Goal: Task Accomplishment & Management: Manage account settings

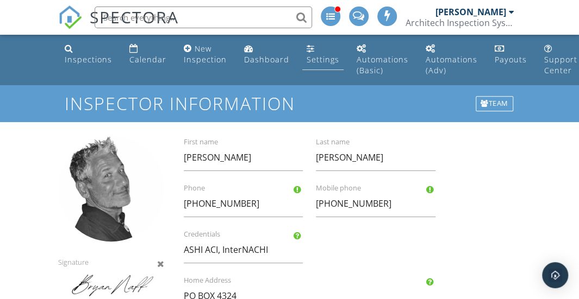
click at [314, 49] on link "Settings" at bounding box center [322, 54] width 41 height 31
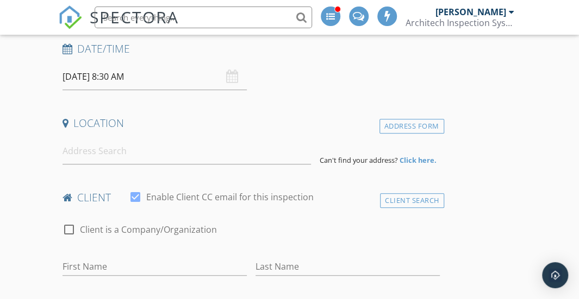
scroll to position [194, 0]
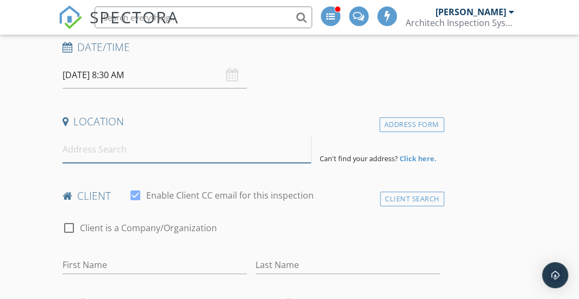
click at [110, 147] on input at bounding box center [187, 149] width 248 height 27
paste input "361 Kailua Rd. unit 8205"
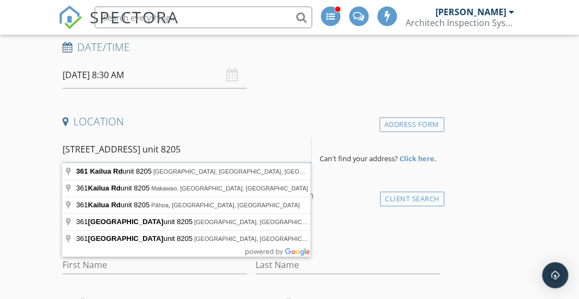
drag, startPoint x: 162, startPoint y: 149, endPoint x: 142, endPoint y: 148, distance: 20.1
click at [142, 148] on input "361 Kailua Rd. unit 8205" at bounding box center [187, 149] width 248 height 27
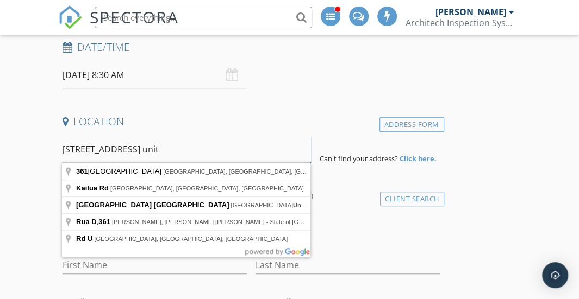
paste input "8205"
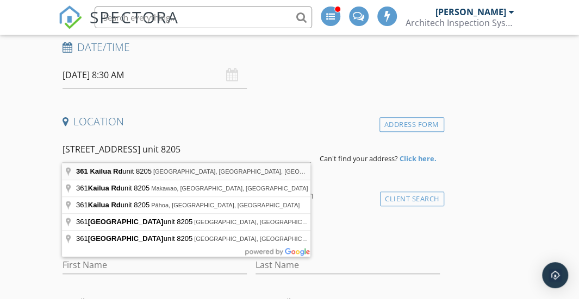
type input "361 Kailua Rd unit 8205, Kailua, HI, USA"
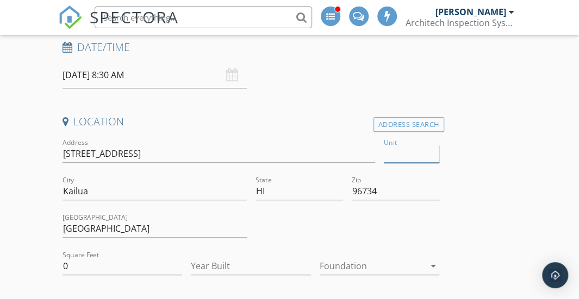
click at [400, 149] on input "Unit" at bounding box center [411, 154] width 55 height 18
paste input "8205"
type input "8205"
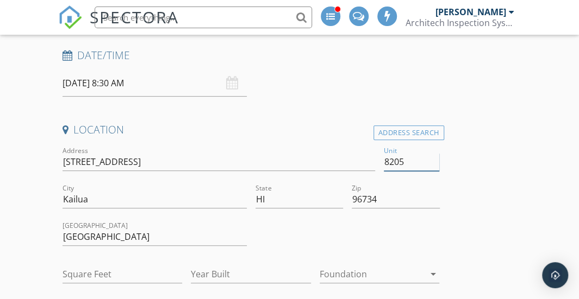
type input "1270"
type input "2014"
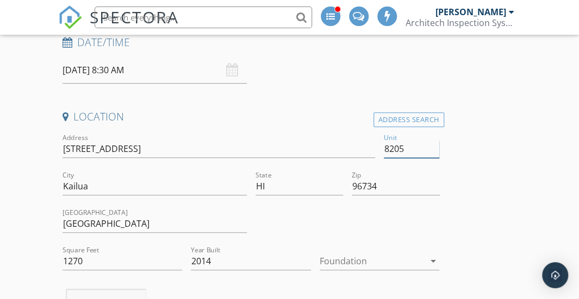
scroll to position [199, 0]
type input "8205"
click at [98, 70] on input "09/29/2025 8:30 AM" at bounding box center [155, 70] width 184 height 27
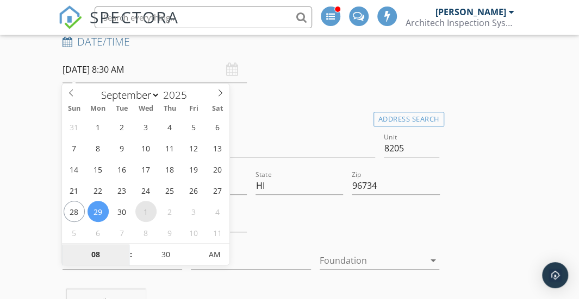
select select "9"
type input "10/01/2025 8:30 AM"
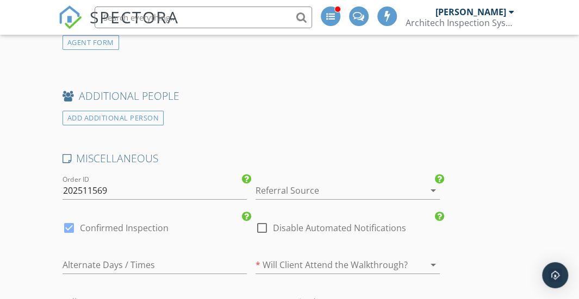
scroll to position [1587, 0]
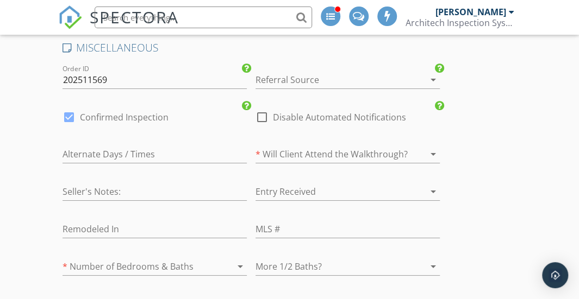
click at [310, 74] on div at bounding box center [332, 79] width 154 height 17
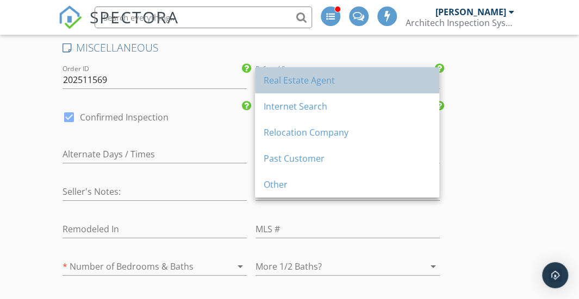
click at [312, 84] on div "Real Estate Agent" at bounding box center [347, 80] width 167 height 13
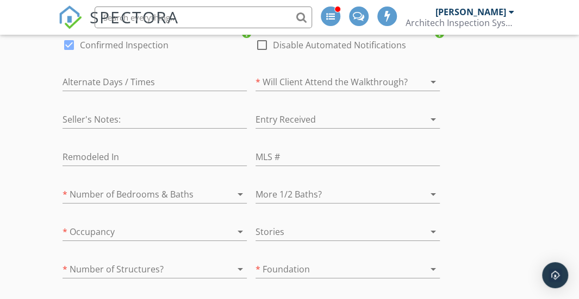
scroll to position [1661, 0]
click at [308, 154] on input "text" at bounding box center [347, 156] width 184 height 18
type input "Unlisted"
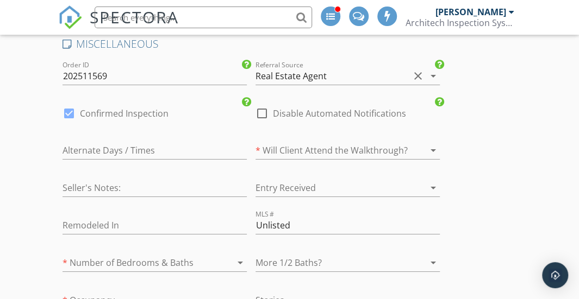
scroll to position [1590, 0]
click at [262, 105] on div at bounding box center [262, 114] width 18 height 18
checkbox input "true"
click at [334, 153] on div at bounding box center [332, 150] width 154 height 17
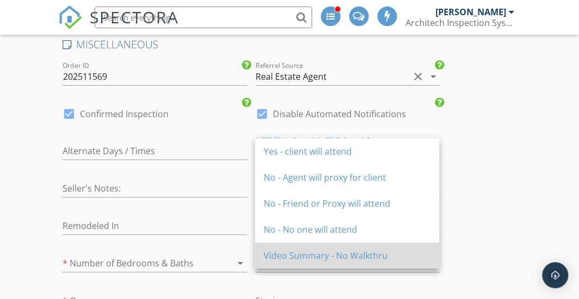
click at [313, 255] on div "Video Summary - No Walkthru" at bounding box center [347, 255] width 167 height 13
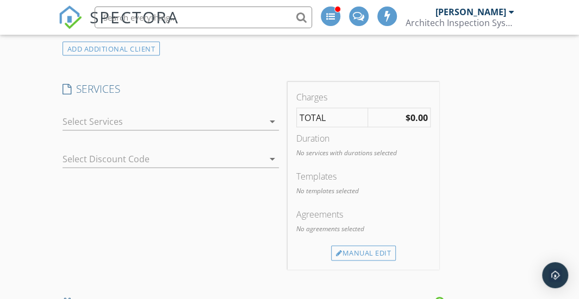
scroll to position [821, 0]
click at [254, 120] on div at bounding box center [163, 119] width 201 height 17
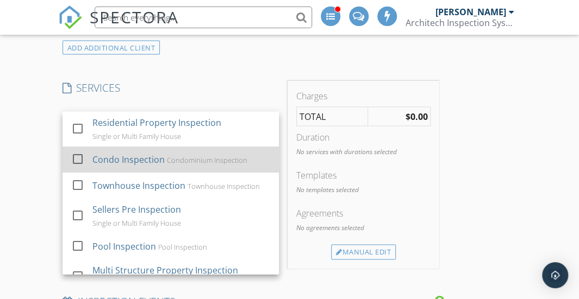
click at [202, 155] on div "Condominium Inspection" at bounding box center [206, 159] width 80 height 9
checkbox input "true"
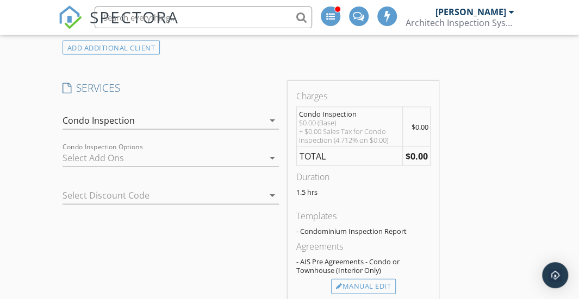
scroll to position [862, 0]
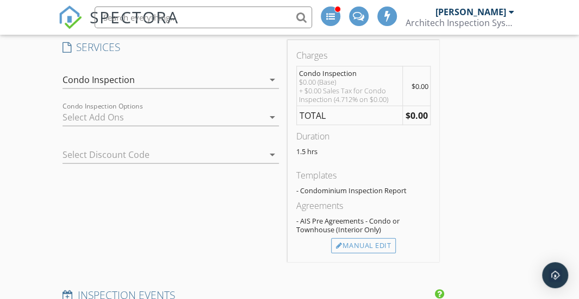
click at [267, 151] on icon "arrow_drop_down" at bounding box center [272, 154] width 13 height 13
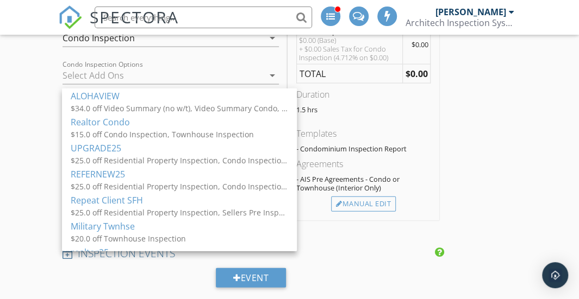
scroll to position [902, 0]
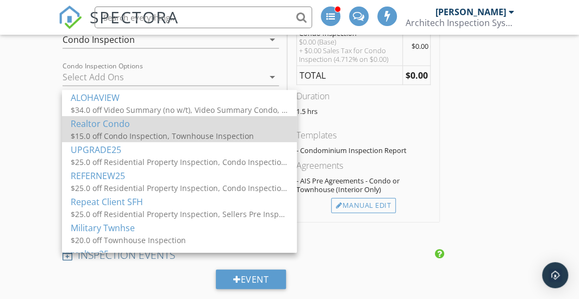
click at [166, 119] on div "Realtor Condo" at bounding box center [179, 123] width 217 height 13
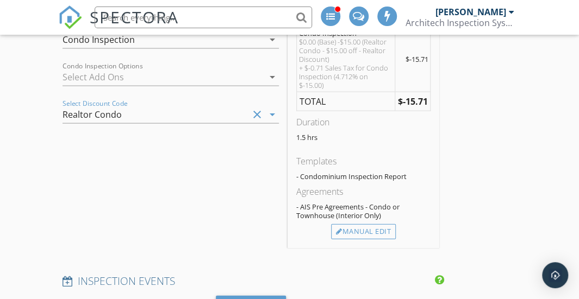
click at [168, 150] on div "SERVICES check_box_outline_blank Residential Property Inspection Single or Mult…" at bounding box center [170, 124] width 225 height 248
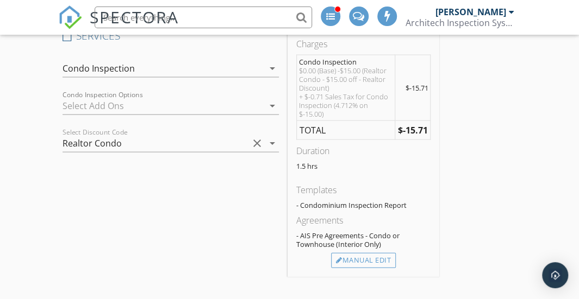
scroll to position [872, 0]
click at [271, 107] on icon "arrow_drop_down" at bounding box center [272, 106] width 13 height 13
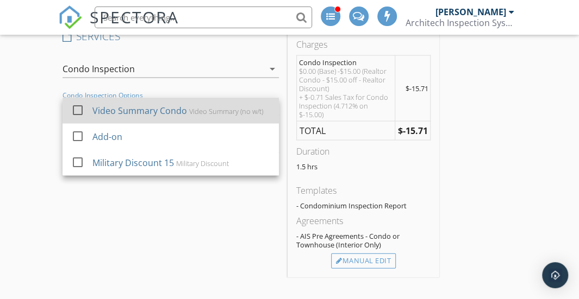
click at [151, 108] on div "Video Summary Condo" at bounding box center [139, 110] width 95 height 13
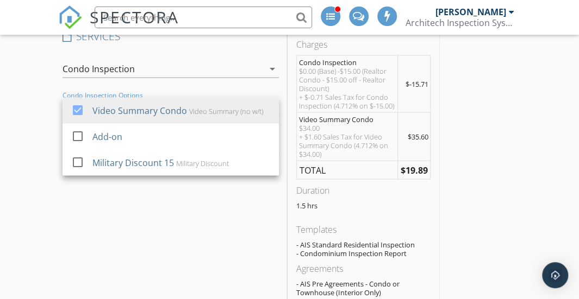
click at [162, 224] on div "SERVICES check_box_outline_blank Residential Property Inspection Single or Mult…" at bounding box center [170, 177] width 225 height 296
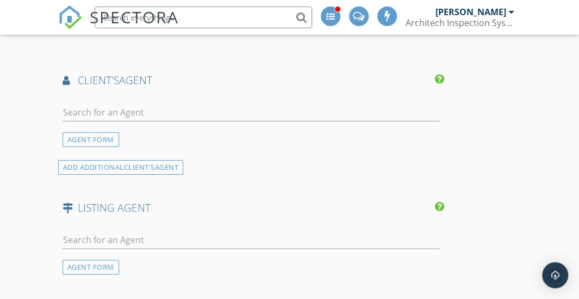
scroll to position [1360, 0]
click at [110, 108] on input "text" at bounding box center [251, 112] width 377 height 18
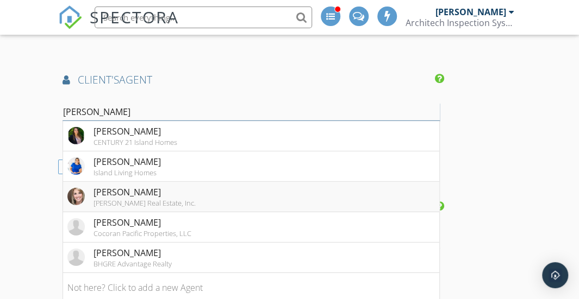
type input "[PERSON_NAME]"
click at [123, 191] on div "[PERSON_NAME]" at bounding box center [144, 192] width 102 height 13
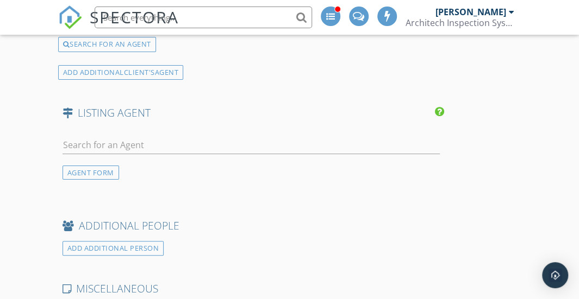
scroll to position [1775, 0]
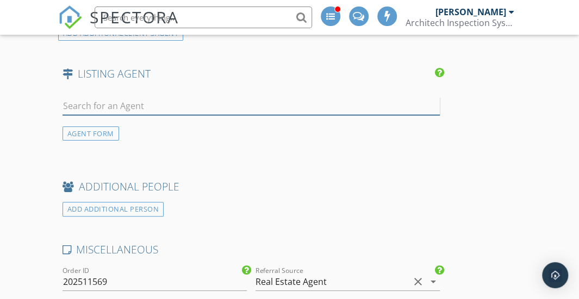
click at [93, 98] on input "text" at bounding box center [251, 106] width 377 height 18
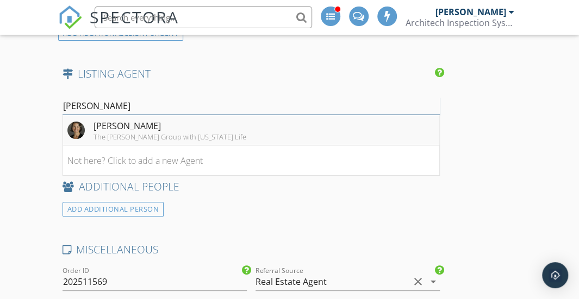
type input "Julianna Ga"
click at [110, 133] on div "The [PERSON_NAME] Group with [US_STATE] Life" at bounding box center [169, 137] width 153 height 9
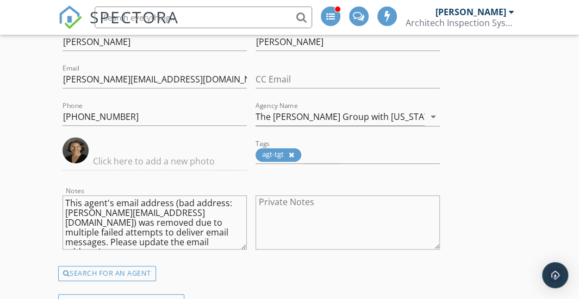
scroll to position [1890, 0]
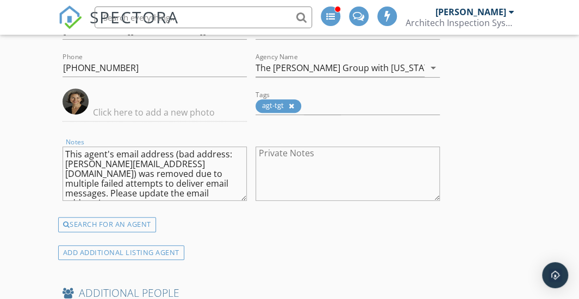
drag, startPoint x: 243, startPoint y: 180, endPoint x: 57, endPoint y: 143, distance: 190.0
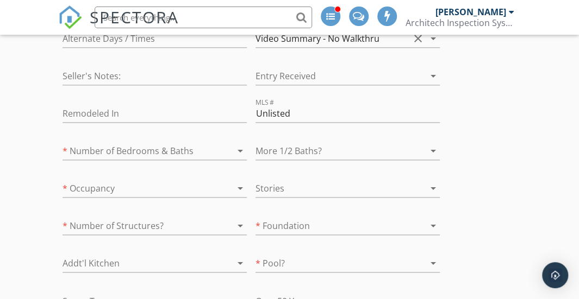
scroll to position [2373, 0]
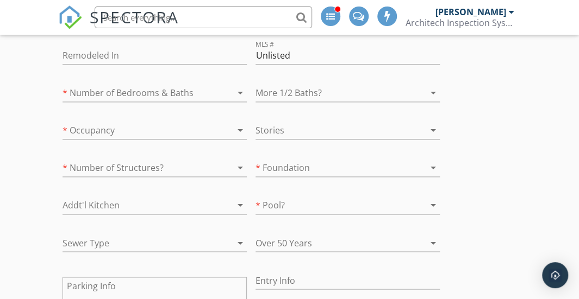
click at [233, 86] on div "arrow_drop_down" at bounding box center [239, 92] width 15 height 13
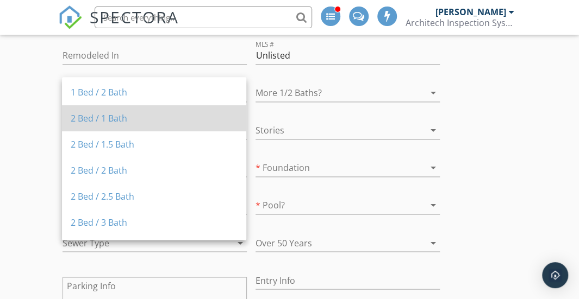
scroll to position [81, 0]
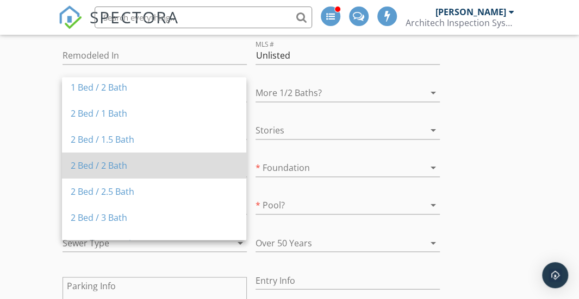
click at [118, 165] on div "2 Bed / 2 Bath" at bounding box center [154, 165] width 167 height 13
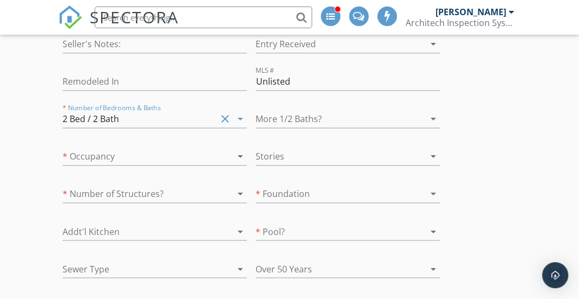
click at [235, 150] on icon "arrow_drop_down" at bounding box center [240, 156] width 13 height 13
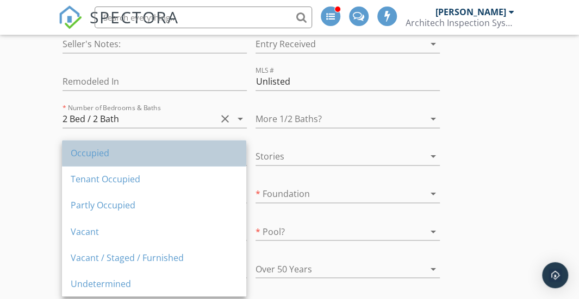
click at [208, 148] on div "Occupied" at bounding box center [154, 153] width 167 height 13
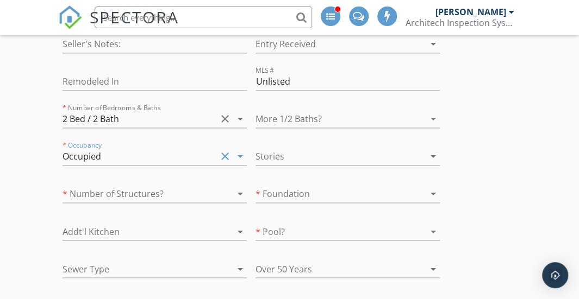
click at [317, 148] on div at bounding box center [332, 156] width 154 height 17
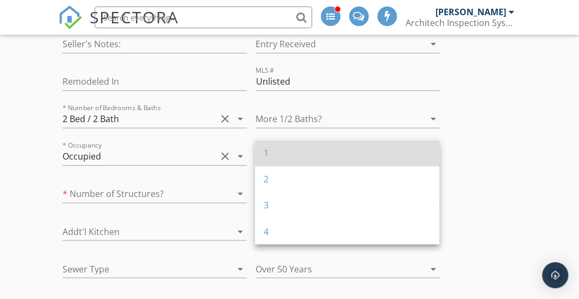
click at [302, 152] on div "1" at bounding box center [347, 153] width 167 height 13
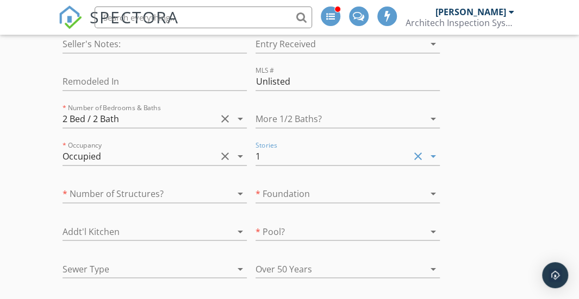
click at [220, 188] on div at bounding box center [225, 194] width 13 height 13
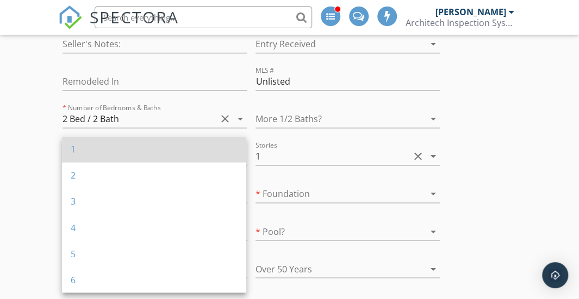
click at [140, 151] on div "1" at bounding box center [154, 149] width 167 height 13
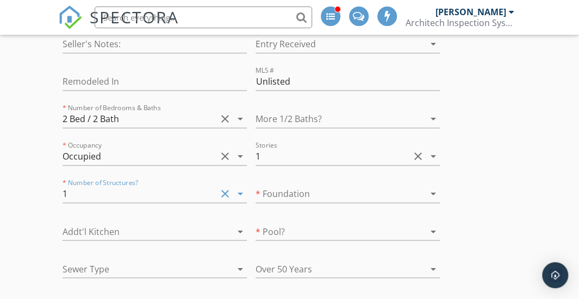
click at [161, 223] on div at bounding box center [140, 231] width 154 height 17
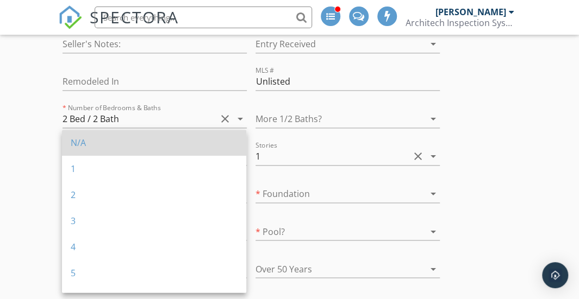
click at [134, 149] on div "N/A" at bounding box center [154, 142] width 167 height 13
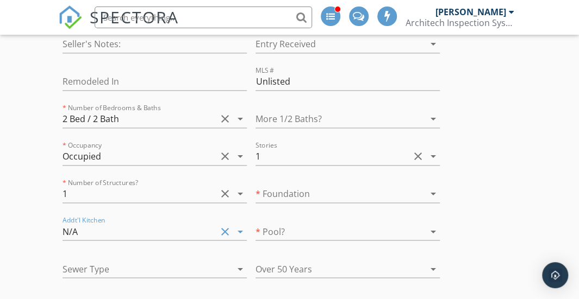
click at [329, 189] on div at bounding box center [332, 193] width 154 height 17
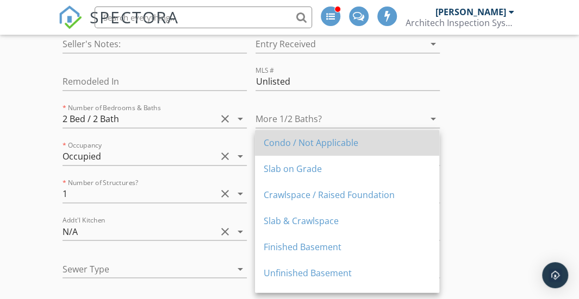
click at [329, 150] on div "Condo / Not Applicable" at bounding box center [347, 143] width 167 height 26
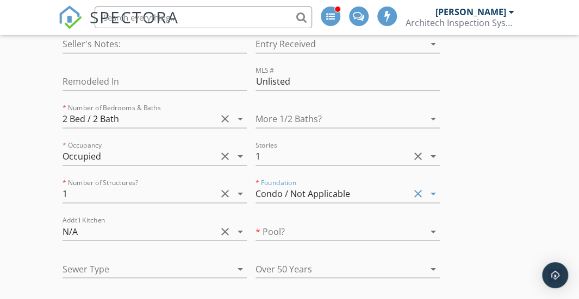
click at [195, 264] on div at bounding box center [140, 268] width 154 height 17
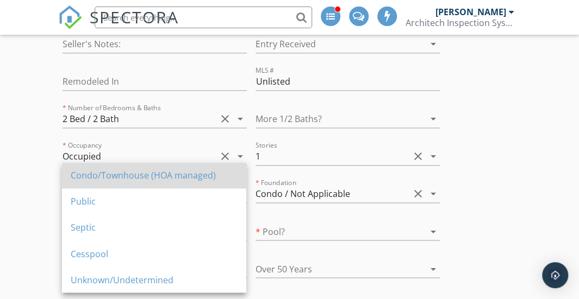
click at [140, 182] on div "Condo/Townhouse (HOA managed)" at bounding box center [154, 175] width 167 height 13
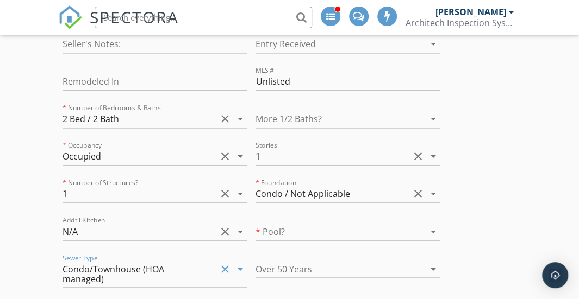
click at [338, 223] on div at bounding box center [332, 231] width 154 height 17
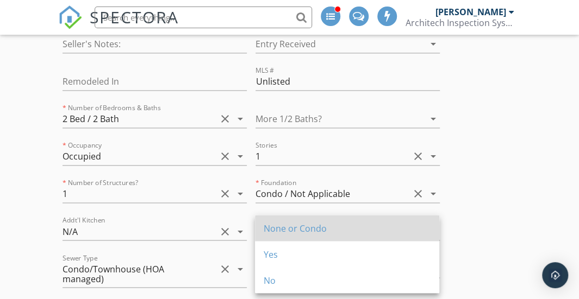
click at [338, 232] on div "None or Condo" at bounding box center [347, 228] width 167 height 13
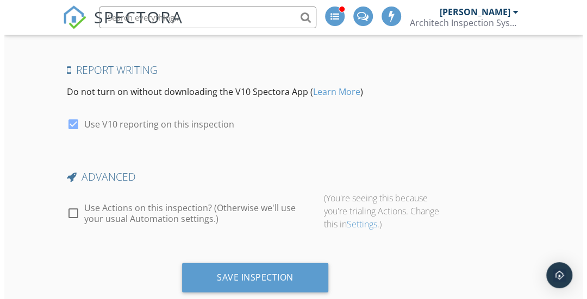
scroll to position [2907, 0]
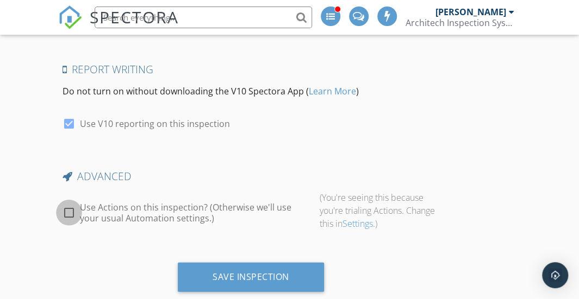
click at [69, 204] on div at bounding box center [69, 213] width 18 height 18
checkbox input "true"
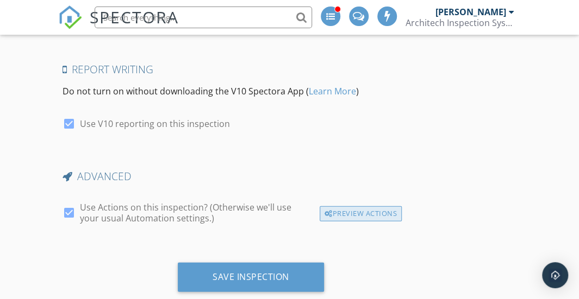
click at [345, 207] on div "Preview Actions" at bounding box center [361, 214] width 82 height 15
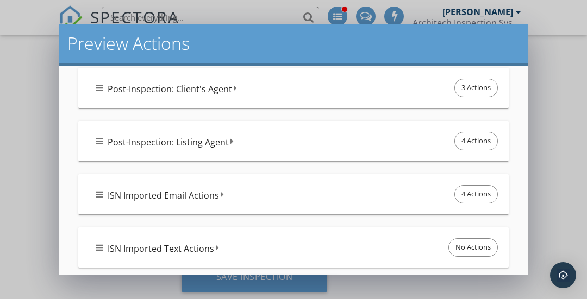
scroll to position [466, 0]
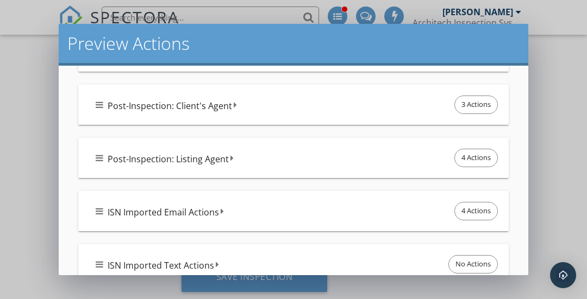
click at [221, 207] on icon at bounding box center [222, 211] width 3 height 9
click at [234, 155] on icon at bounding box center [235, 158] width 3 height 9
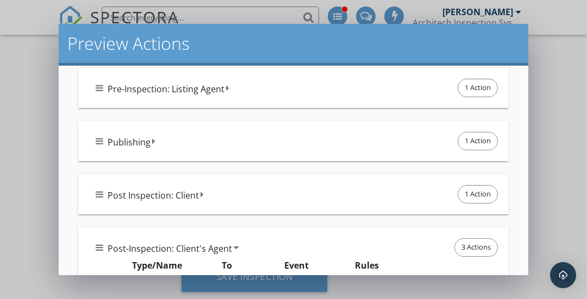
scroll to position [322, 0]
click at [201, 191] on icon at bounding box center [202, 195] width 3 height 9
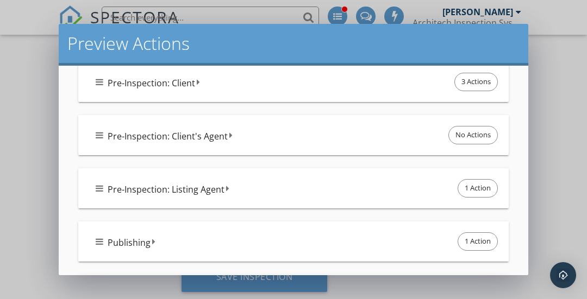
scroll to position [224, 0]
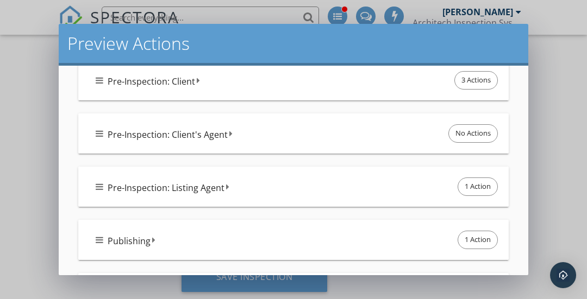
click at [226, 186] on icon at bounding box center [227, 187] width 3 height 9
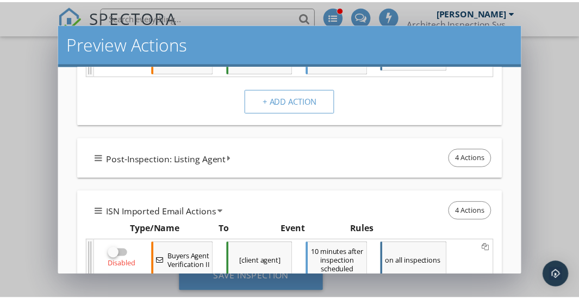
scroll to position [1235, 0]
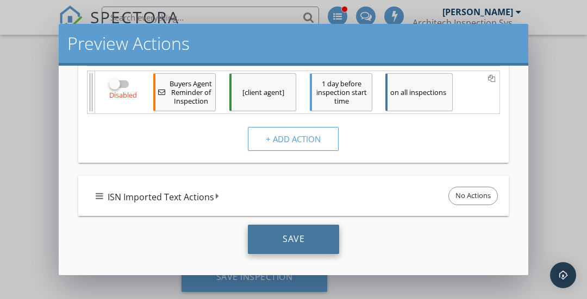
click at [277, 242] on div "Save" at bounding box center [293, 239] width 91 height 29
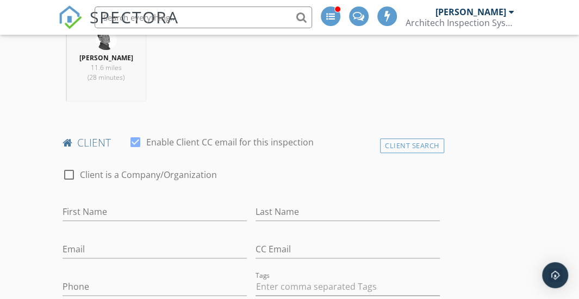
scroll to position [468, 0]
click at [395, 146] on div "Client Search" at bounding box center [412, 147] width 64 height 15
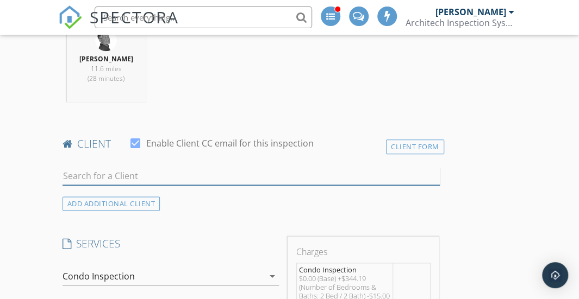
click at [89, 176] on input "text" at bounding box center [251, 176] width 377 height 18
paste input "Kai Molly"
click at [115, 170] on input "Kai Molly" at bounding box center [251, 176] width 377 height 18
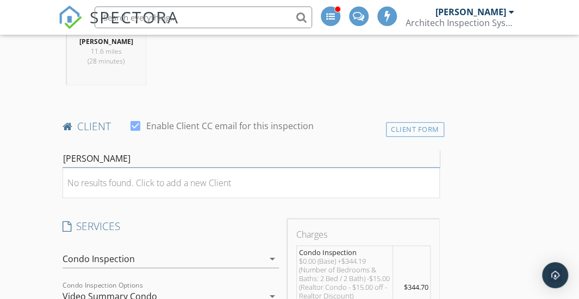
scroll to position [479, 0]
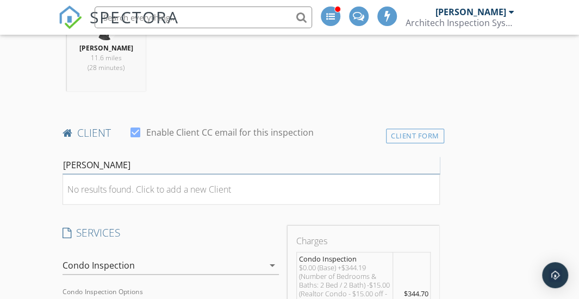
drag, startPoint x: 105, startPoint y: 164, endPoint x: 58, endPoint y: 161, distance: 47.9
click at [58, 161] on div "Kai Molly No results found. Click to add a new Client" at bounding box center [251, 167] width 386 height 38
type input "Kai Molly"
click at [142, 189] on div "No results found. Click to add a new Client" at bounding box center [149, 189] width 164 height 13
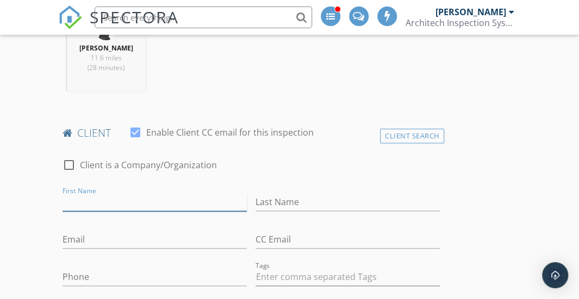
click at [120, 197] on input "First Name" at bounding box center [155, 203] width 184 height 18
paste input "Kai Molly"
click at [95, 201] on input "Kai Molly" at bounding box center [155, 203] width 184 height 18
type input "Kai"
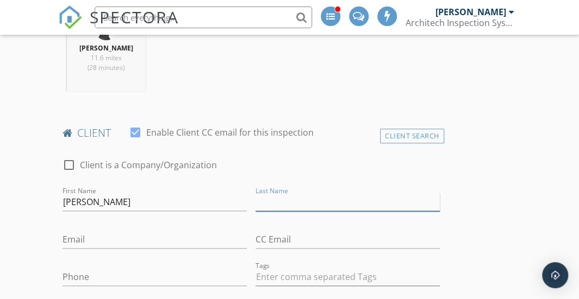
click at [286, 207] on input "Last Name" at bounding box center [347, 203] width 184 height 18
paste input "Molly"
type input "Molly"
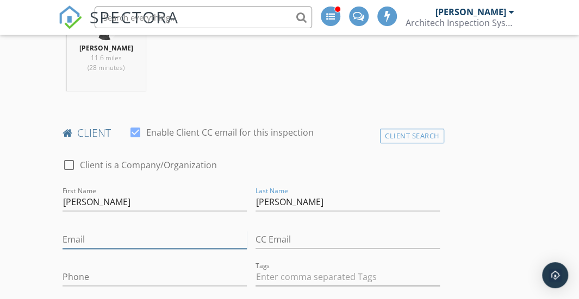
click at [107, 238] on input "Email" at bounding box center [155, 240] width 184 height 18
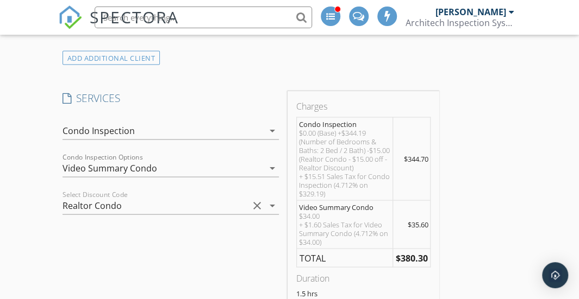
scroll to position [814, 0]
click at [273, 127] on icon "arrow_drop_down" at bounding box center [272, 129] width 13 height 13
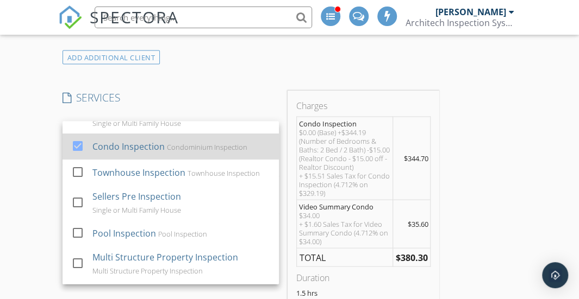
scroll to position [0, 0]
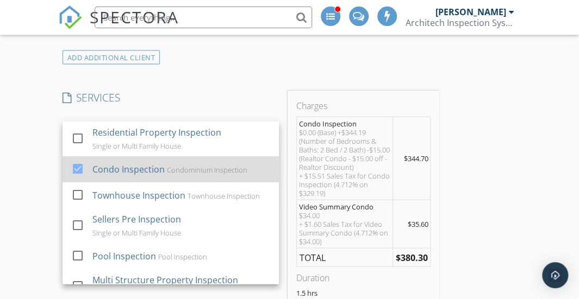
click at [178, 165] on div "Condominium Inspection" at bounding box center [206, 169] width 80 height 9
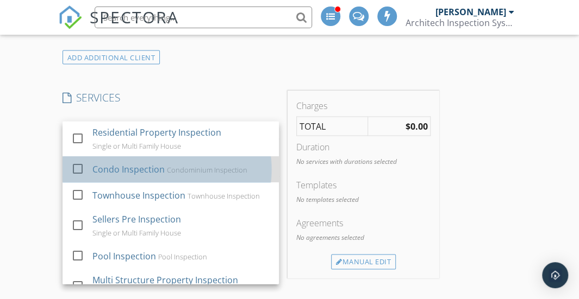
click at [178, 165] on div "Condominium Inspection" at bounding box center [206, 169] width 80 height 9
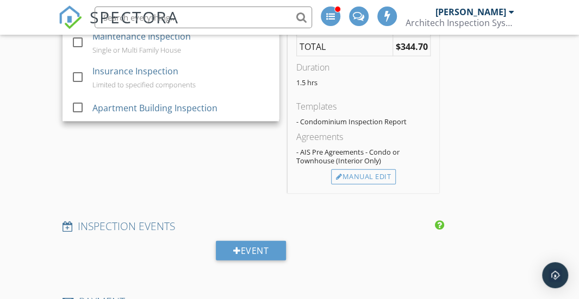
scroll to position [926, 0]
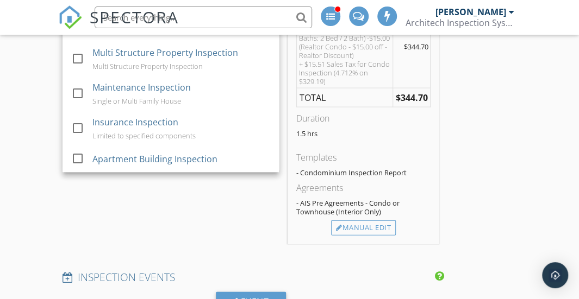
click at [251, 206] on div "SERVICES check_box_outline_blank Residential Property Inspection Single or Mult…" at bounding box center [170, 111] width 225 height 265
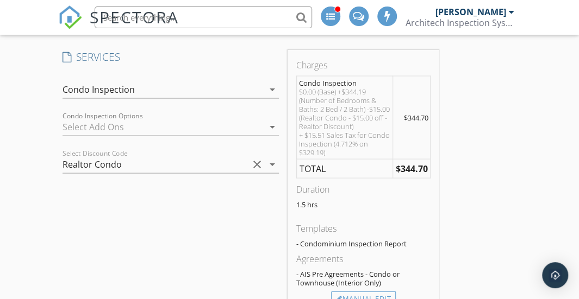
scroll to position [849, 0]
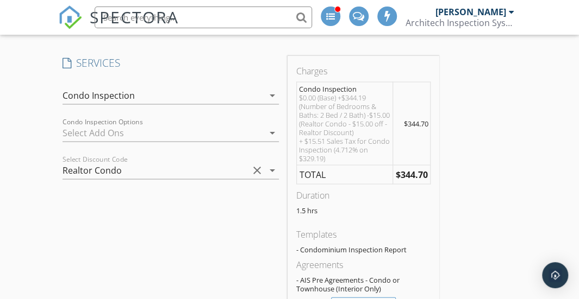
click at [271, 127] on icon "arrow_drop_down" at bounding box center [272, 132] width 13 height 13
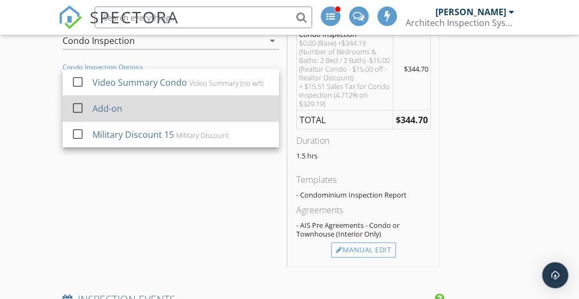
scroll to position [821, 0]
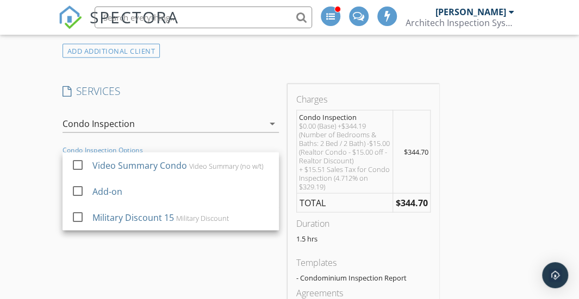
click at [220, 139] on div at bounding box center [171, 140] width 216 height 7
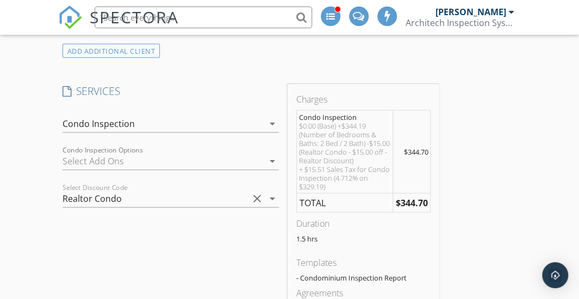
click at [274, 196] on icon "arrow_drop_down" at bounding box center [272, 198] width 13 height 13
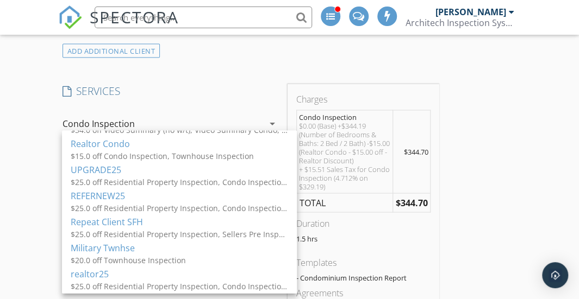
scroll to position [0, 0]
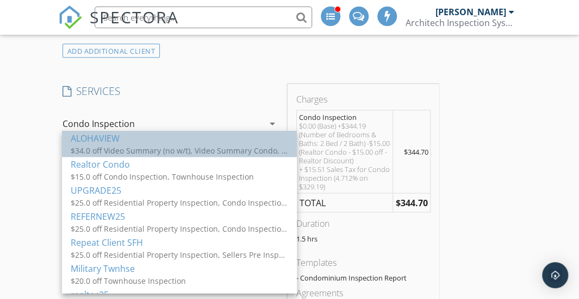
click at [154, 154] on div "$34.0 off Video Summary (no w/t), Video Summary Condo, Garage / Carport" at bounding box center [179, 149] width 217 height 11
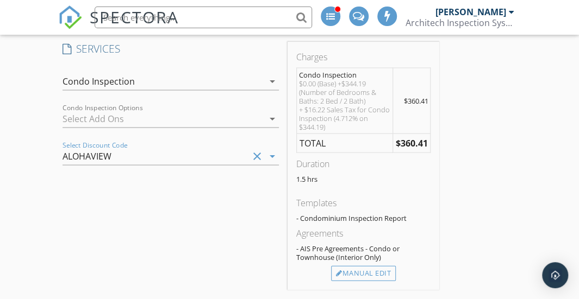
scroll to position [863, 0]
click at [266, 84] on icon "arrow_drop_down" at bounding box center [272, 81] width 13 height 13
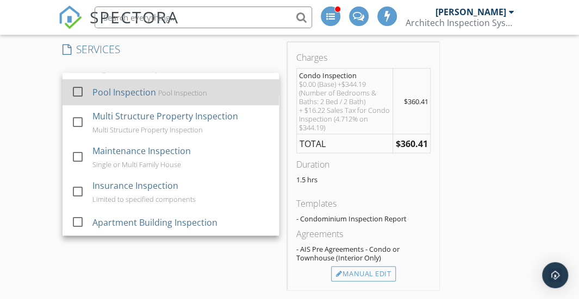
scroll to position [0, 0]
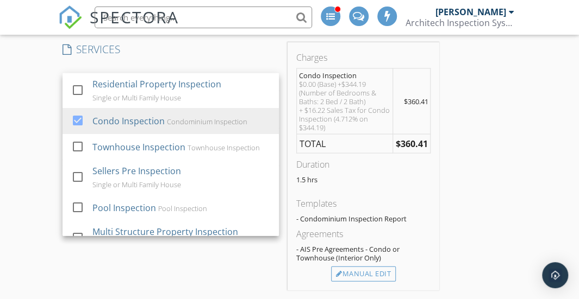
click at [219, 44] on h4 "SERVICES" at bounding box center [171, 49] width 216 height 14
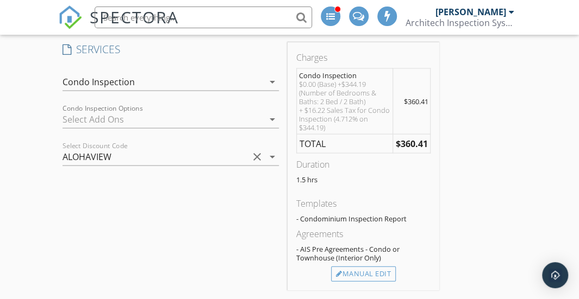
click at [242, 110] on div at bounding box center [163, 118] width 201 height 17
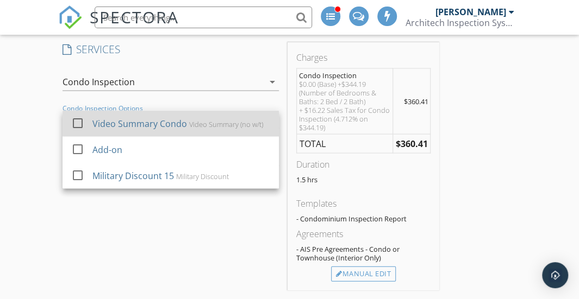
click at [210, 120] on div "Video Summary (no w/t)" at bounding box center [226, 124] width 74 height 9
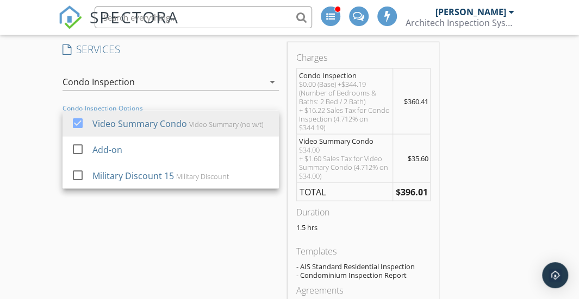
click at [201, 248] on div "SERVICES check_box_outline_blank Residential Property Inspection Single or Mult…" at bounding box center [170, 194] width 225 height 305
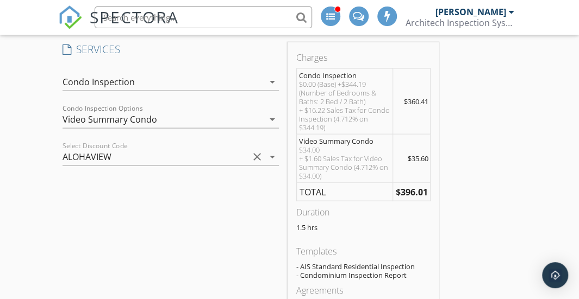
click at [271, 150] on icon "arrow_drop_down" at bounding box center [272, 156] width 13 height 13
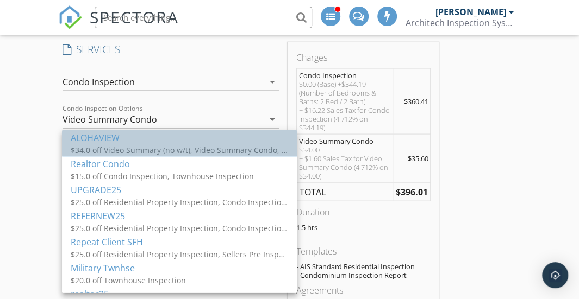
click at [186, 152] on div "$34.0 off Video Summary (no w/t), Video Summary Condo, Garage / Carport" at bounding box center [179, 149] width 217 height 11
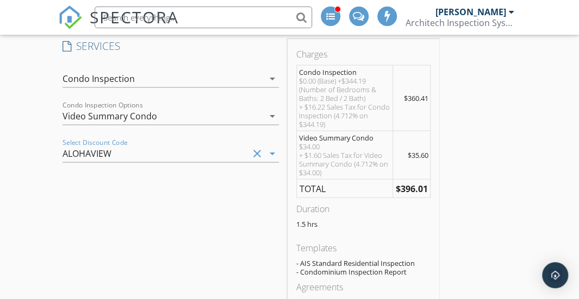
scroll to position [823, 0]
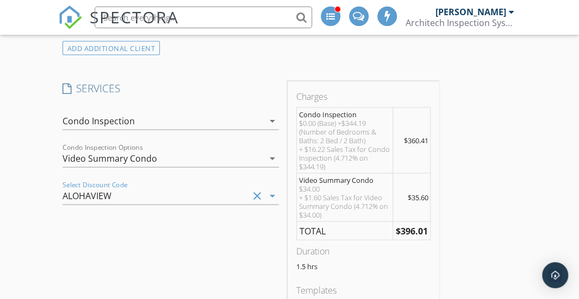
click at [270, 157] on icon "arrow_drop_down" at bounding box center [272, 158] width 13 height 13
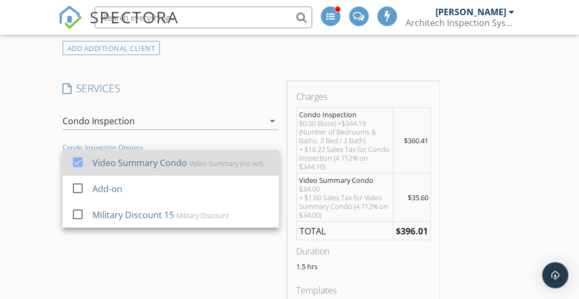
click at [223, 165] on div "Video Summary Condo Video Summary (no w/t)" at bounding box center [181, 163] width 178 height 22
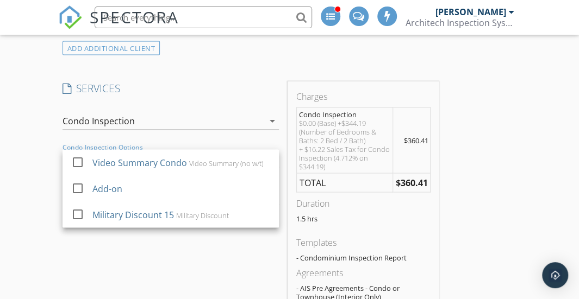
click at [264, 116] on div "arrow_drop_down" at bounding box center [271, 120] width 15 height 13
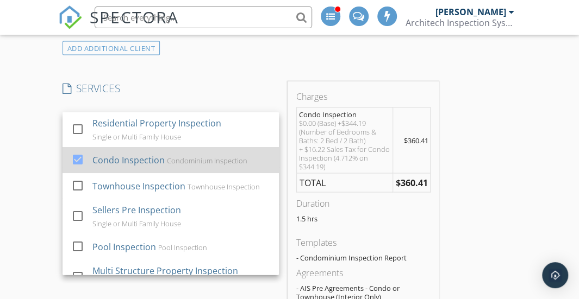
click at [213, 149] on div "Condo Inspection Condominium Inspection" at bounding box center [181, 160] width 178 height 22
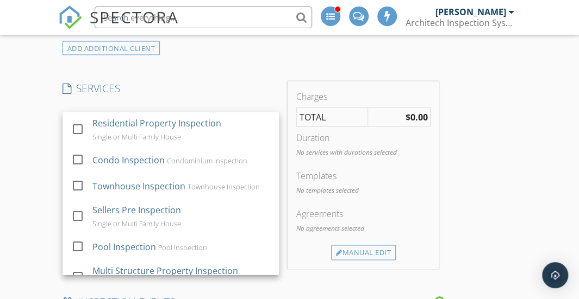
click at [242, 84] on h4 "SERVICES" at bounding box center [171, 88] width 216 height 14
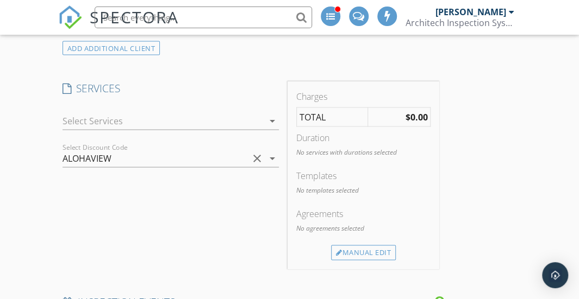
click at [272, 154] on icon "arrow_drop_down" at bounding box center [272, 158] width 13 height 13
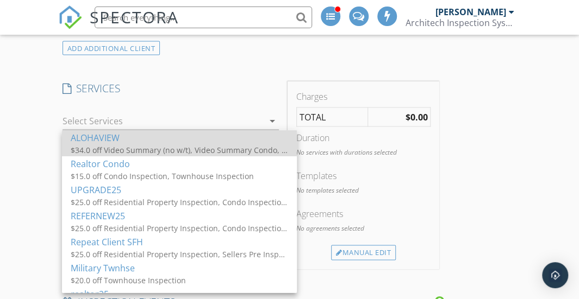
click at [186, 152] on div "$34.0 off Video Summary (no w/t), Video Summary Condo, Garage / Carport" at bounding box center [179, 149] width 217 height 11
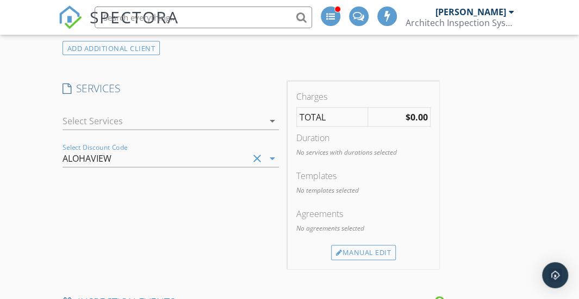
click at [274, 152] on icon "arrow_drop_down" at bounding box center [272, 158] width 13 height 13
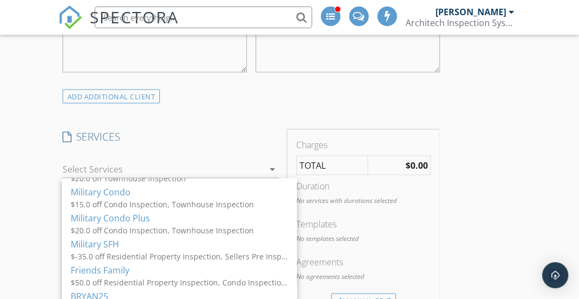
scroll to position [763, 0]
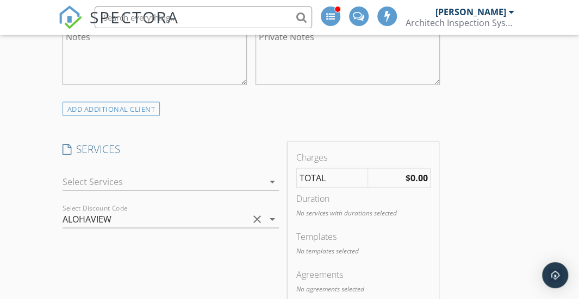
click at [269, 213] on icon "arrow_drop_down" at bounding box center [272, 219] width 13 height 13
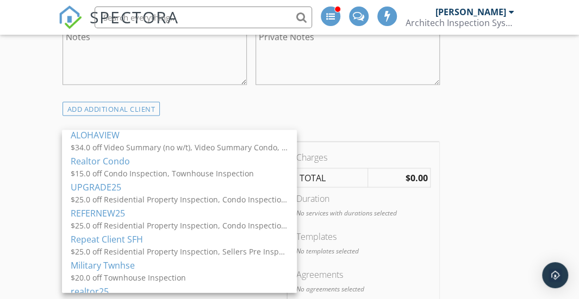
scroll to position [0, 0]
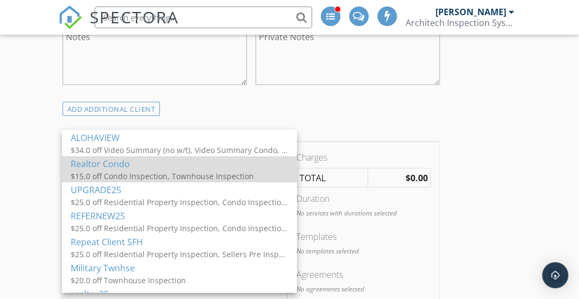
click at [158, 174] on div "$15.0 off Condo Inspection, Townhouse Inspection" at bounding box center [179, 175] width 217 height 11
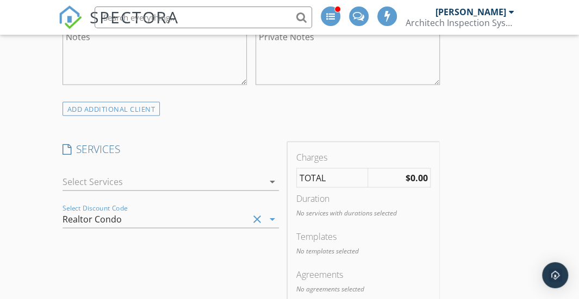
click at [266, 217] on icon "arrow_drop_down" at bounding box center [272, 219] width 13 height 13
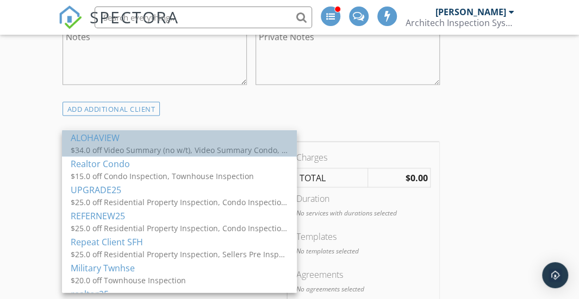
click at [172, 147] on div "$34.0 off Video Summary (no w/t), Video Summary Condo, Garage / Carport" at bounding box center [179, 149] width 217 height 11
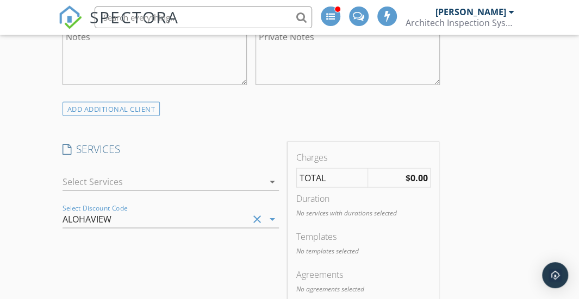
click at [154, 210] on div "ALOHAVIEW" at bounding box center [156, 218] width 186 height 17
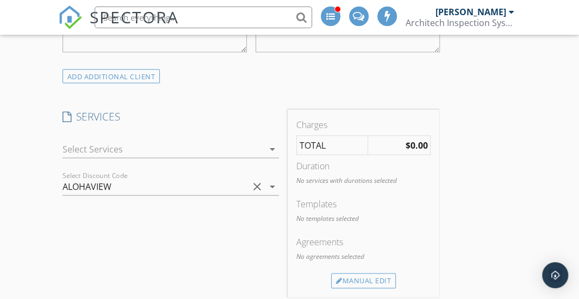
scroll to position [788, 0]
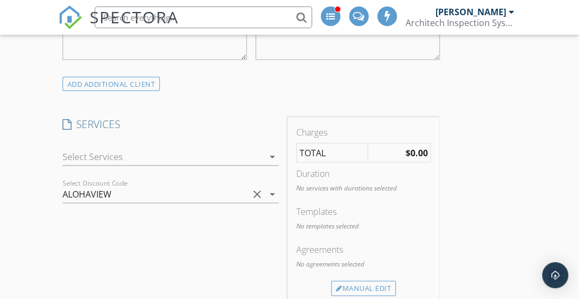
click at [117, 155] on div at bounding box center [163, 156] width 201 height 17
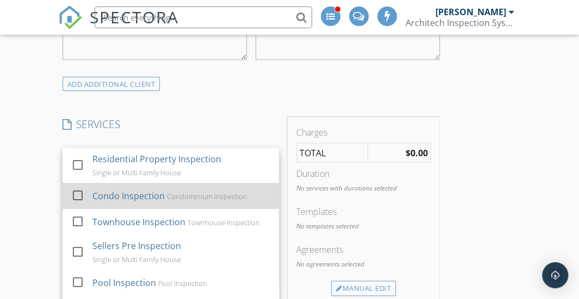
click at [117, 185] on div "Condo Inspection Condominium Inspection" at bounding box center [181, 196] width 178 height 22
checkbox input "true"
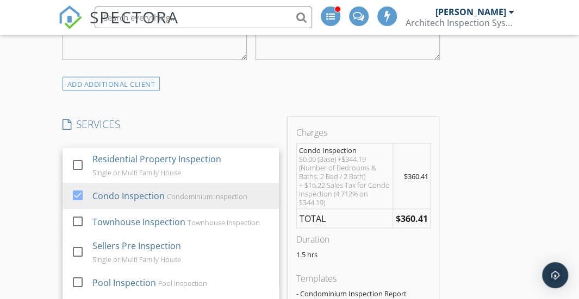
click at [207, 117] on h4 "SERVICES" at bounding box center [171, 124] width 216 height 14
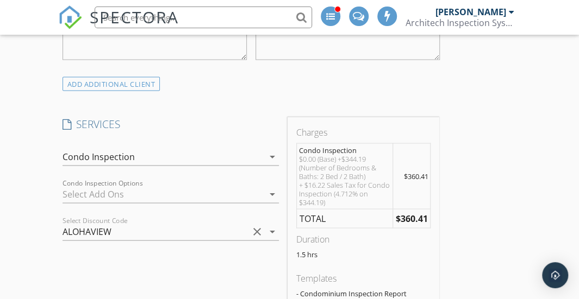
click at [211, 188] on div at bounding box center [163, 193] width 201 height 17
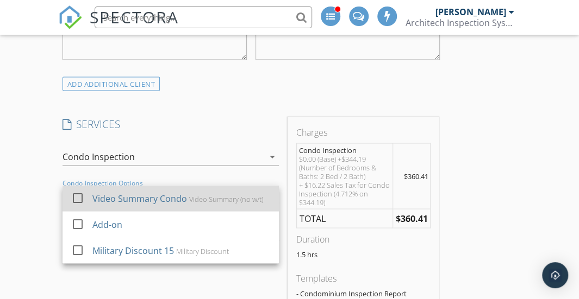
click at [185, 191] on div "Video Summary Condo Video Summary (no w/t)" at bounding box center [181, 199] width 178 height 22
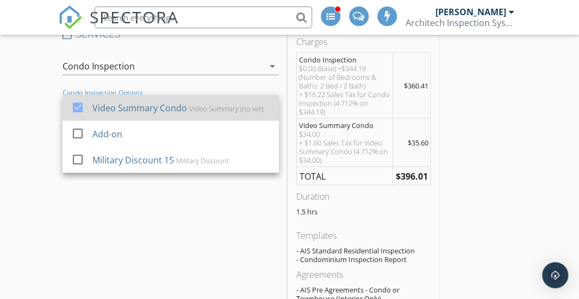
scroll to position [877, 0]
click at [185, 191] on div "SERVICES check_box_outline_blank Residential Property Inspection Single or Mult…" at bounding box center [170, 179] width 225 height 305
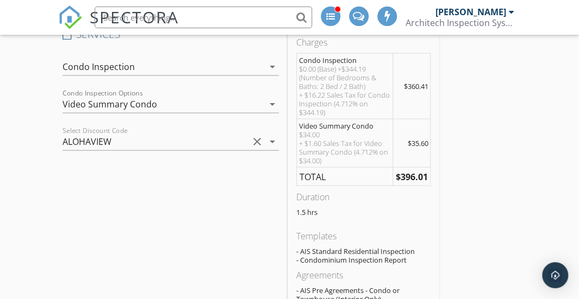
click at [216, 141] on div "ALOHAVIEW" at bounding box center [156, 141] width 186 height 17
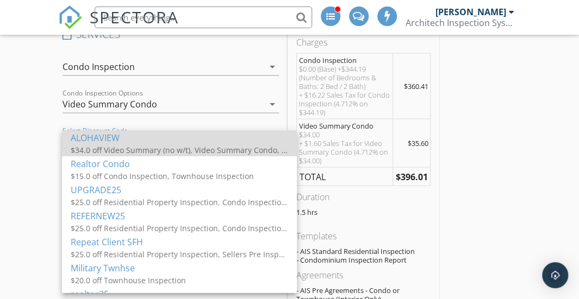
click at [121, 148] on div "$34.0 off Video Summary (no w/t), Video Summary Condo, Garage / Carport" at bounding box center [179, 149] width 217 height 11
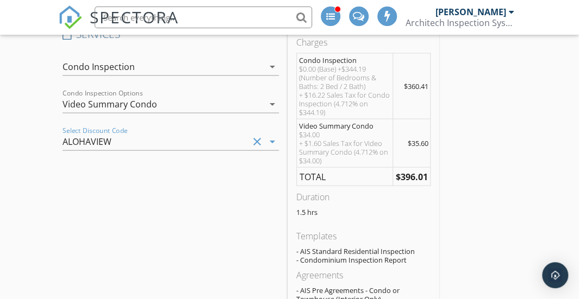
click at [77, 176] on div "SERVICES check_box_outline_blank Residential Property Inspection Single or Mult…" at bounding box center [170, 179] width 225 height 305
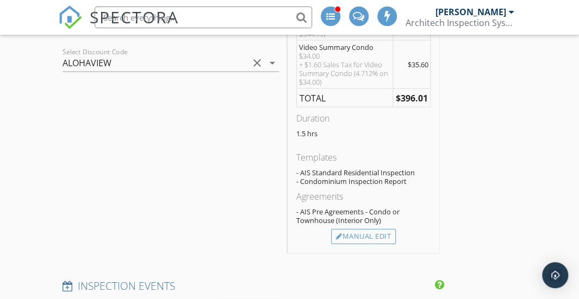
scroll to position [987, 0]
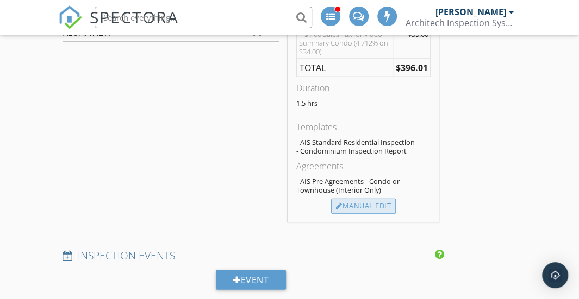
click at [344, 207] on div "Manual Edit" at bounding box center [363, 206] width 65 height 15
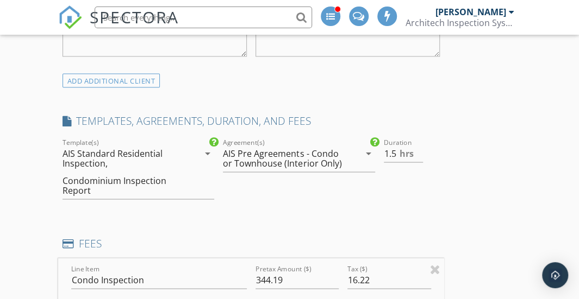
scroll to position [789, 0]
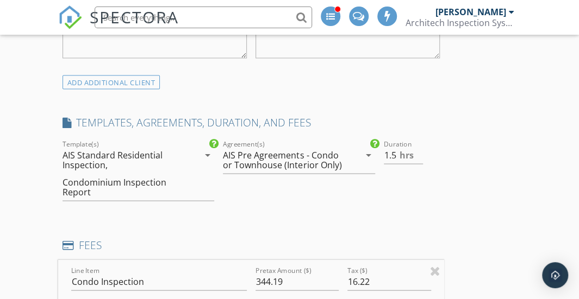
click at [389, 77] on div "ADD ADDITIONAL client" at bounding box center [251, 81] width 386 height 15
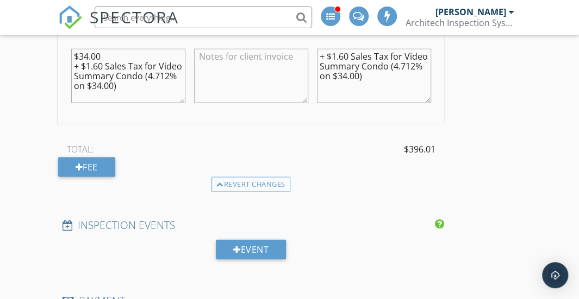
scroll to position [1204, 0]
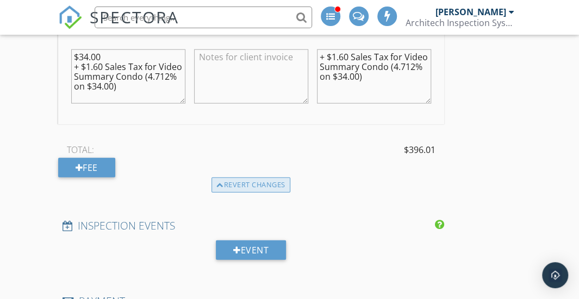
click at [224, 180] on div "Revert changes" at bounding box center [250, 185] width 79 height 15
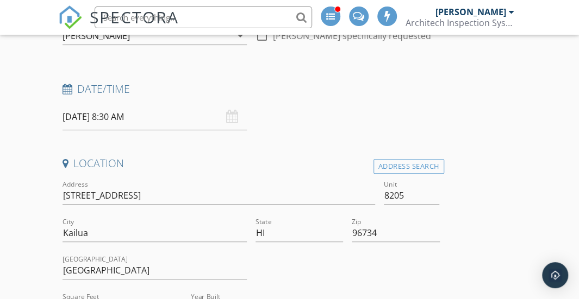
scroll to position [0, 0]
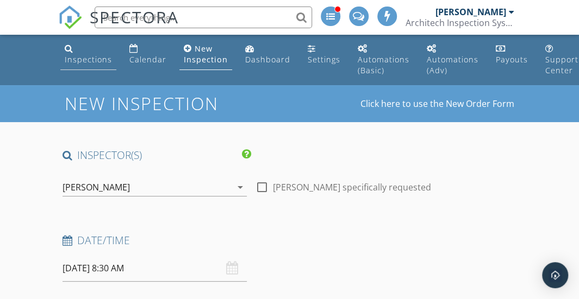
click at [78, 60] on div "Inspections" at bounding box center [88, 59] width 47 height 10
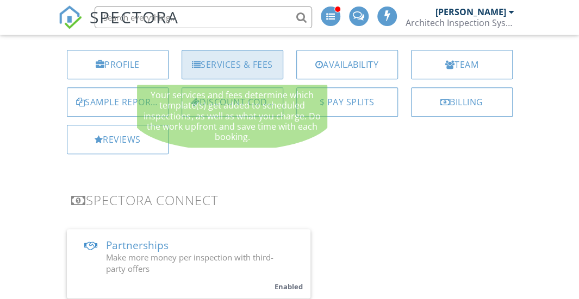
click at [226, 61] on div "Services & Fees" at bounding box center [233, 64] width 102 height 29
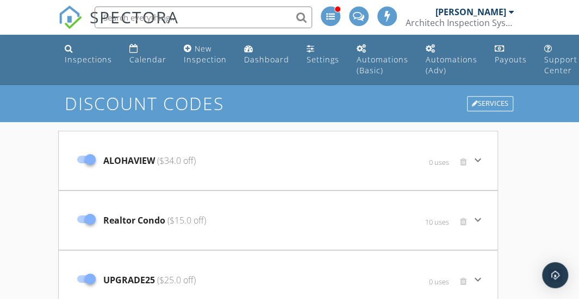
scroll to position [85, 0]
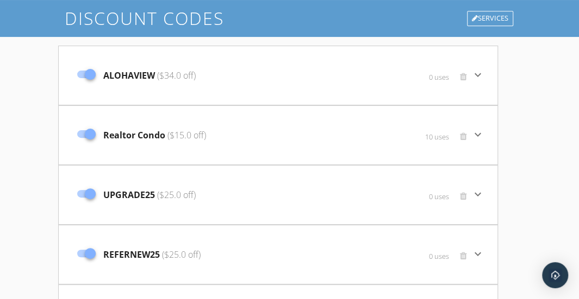
click at [205, 73] on div "ALOHAVIEW ($34.0 off)" at bounding box center [205, 76] width 266 height 46
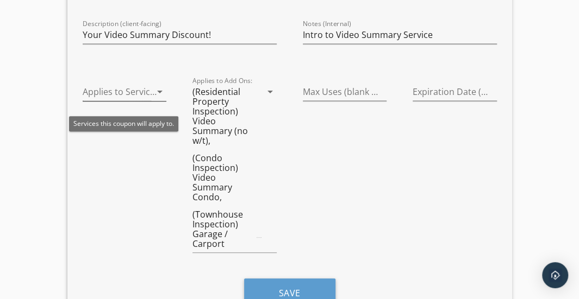
scroll to position [253, 0]
click at [147, 106] on div at bounding box center [125, 108] width 84 height 7
click at [150, 91] on div at bounding box center [117, 92] width 69 height 18
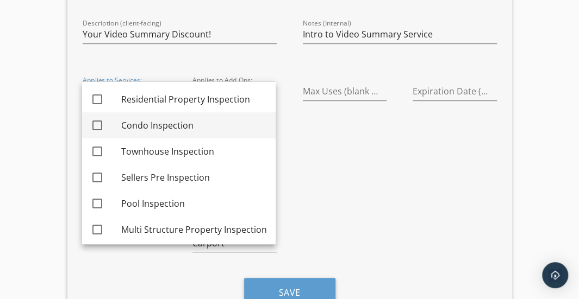
click at [118, 126] on div "check_box_outline_blank" at bounding box center [106, 125] width 30 height 13
checkbox input "true"
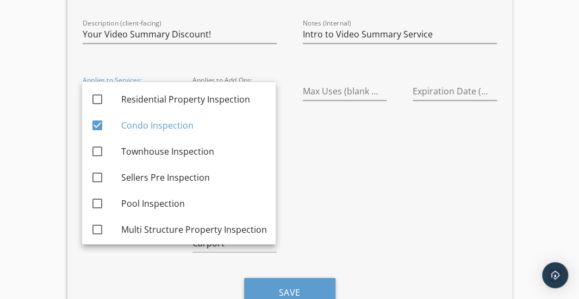
click at [354, 165] on div "Max Uses (blank for unlimited)" at bounding box center [345, 169] width 110 height 198
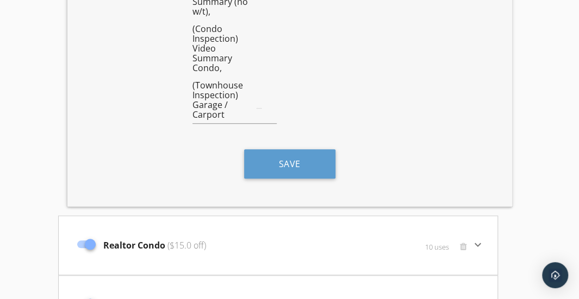
scroll to position [385, 0]
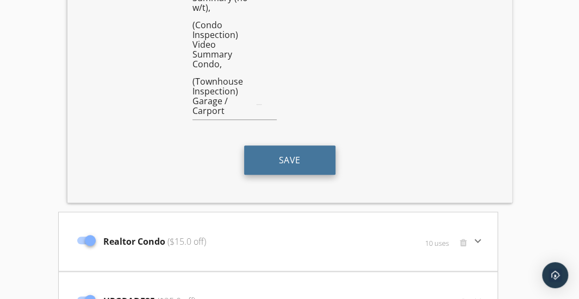
click at [292, 166] on button "Save" at bounding box center [289, 160] width 91 height 29
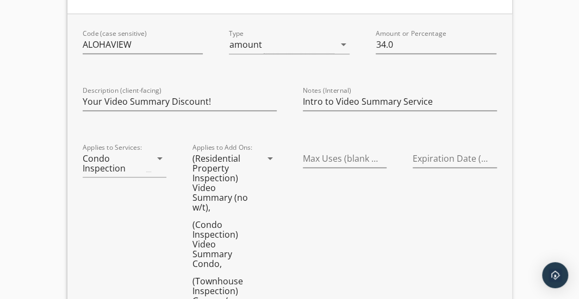
scroll to position [188, 0]
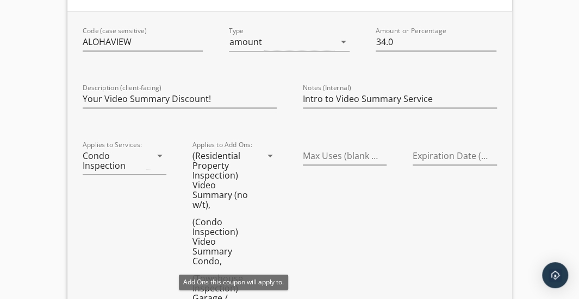
click at [269, 156] on icon "arrow_drop_down" at bounding box center [270, 155] width 13 height 13
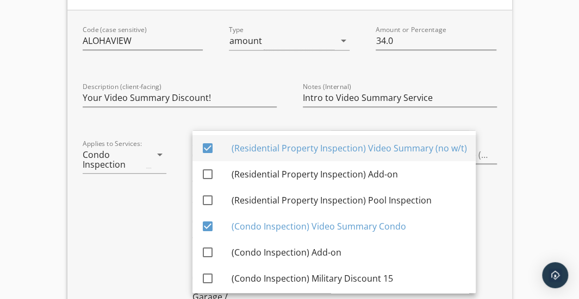
click at [209, 146] on div at bounding box center [207, 148] width 18 height 18
checkbox input "false"
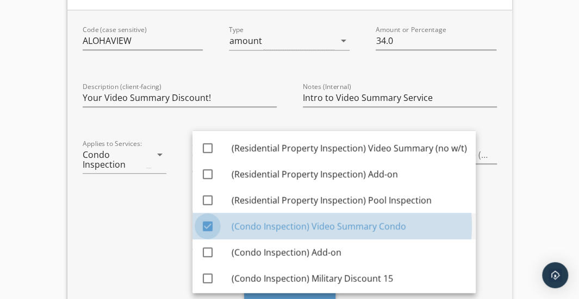
click at [205, 224] on div at bounding box center [207, 226] width 18 height 18
checkbox input "false"
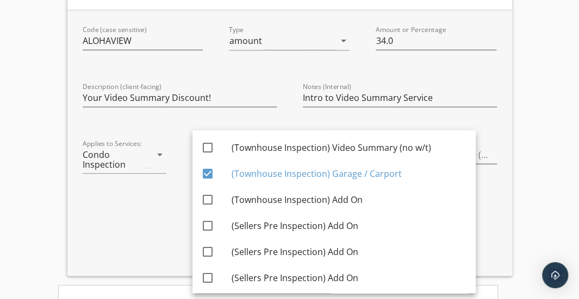
scroll to position [160, 0]
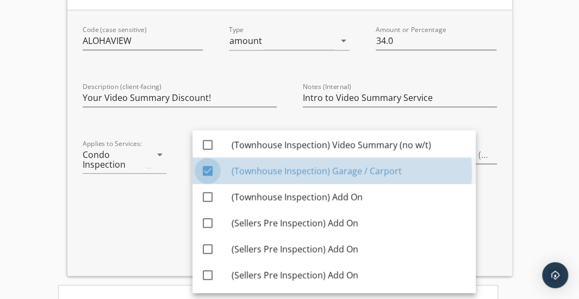
click at [208, 163] on div at bounding box center [207, 171] width 18 height 18
checkbox input "false"
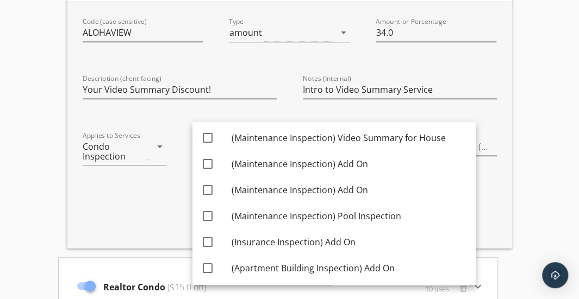
scroll to position [220, 0]
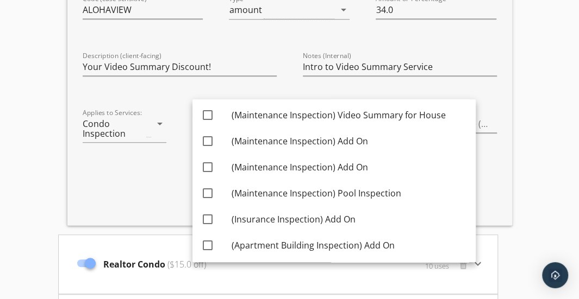
click at [165, 192] on div "Save" at bounding box center [290, 188] width 440 height 38
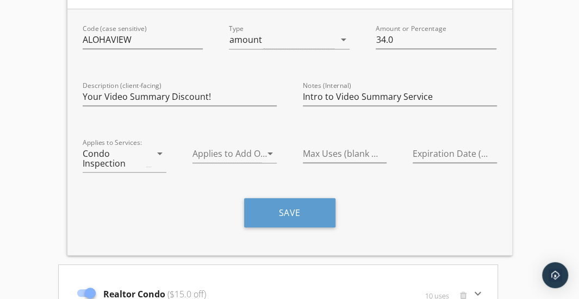
scroll to position [190, 0]
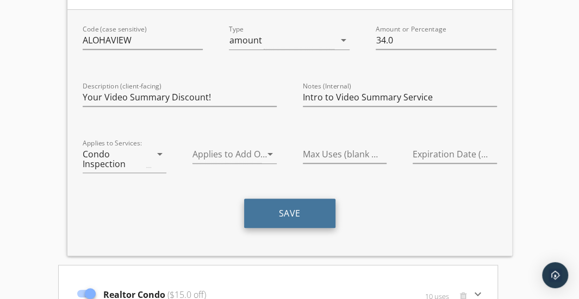
click at [290, 211] on button "Save" at bounding box center [289, 213] width 91 height 29
click at [268, 213] on button "Save" at bounding box center [289, 213] width 91 height 29
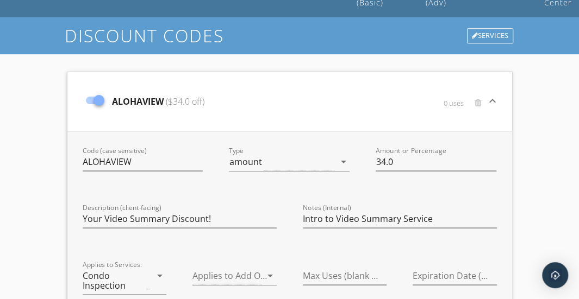
scroll to position [65, 0]
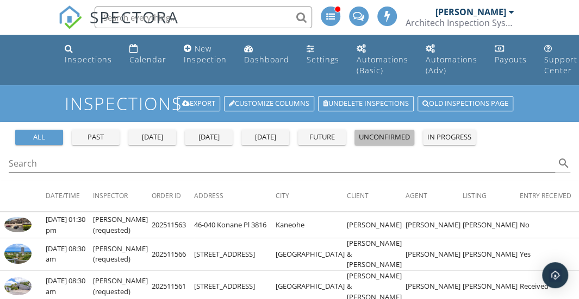
click at [379, 142] on button "unconfirmed" at bounding box center [384, 137] width 60 height 15
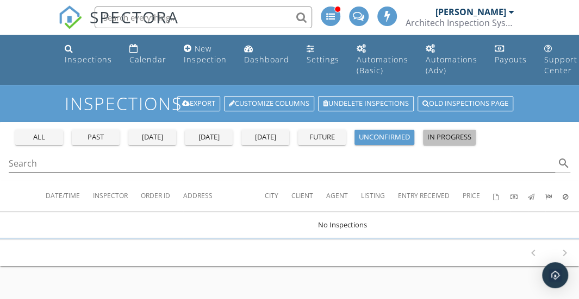
click at [446, 135] on div "in progress" at bounding box center [449, 137] width 44 height 11
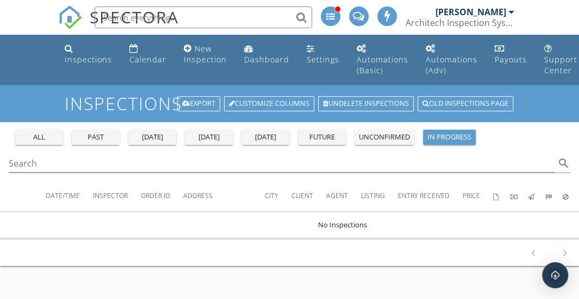
click at [384, 140] on div "unconfirmed" at bounding box center [384, 137] width 51 height 11
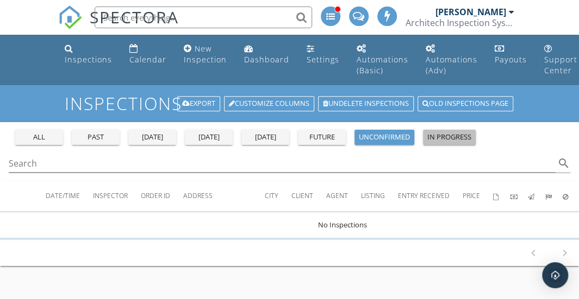
click at [448, 139] on div "in progress" at bounding box center [449, 137] width 44 height 11
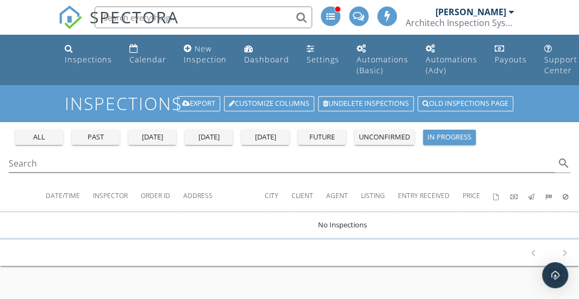
click at [313, 135] on div "future" at bounding box center [321, 137] width 39 height 11
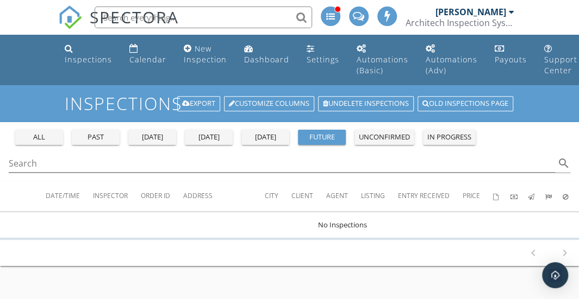
click at [386, 135] on div "unconfirmed" at bounding box center [384, 137] width 51 height 11
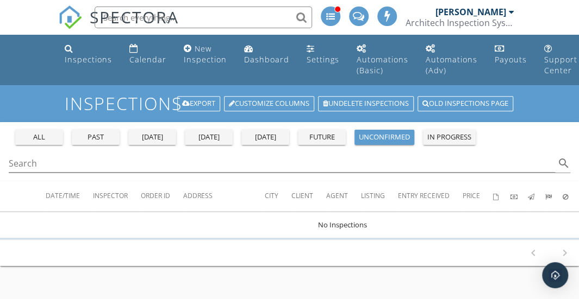
click at [461, 132] on div "in progress" at bounding box center [449, 137] width 44 height 11
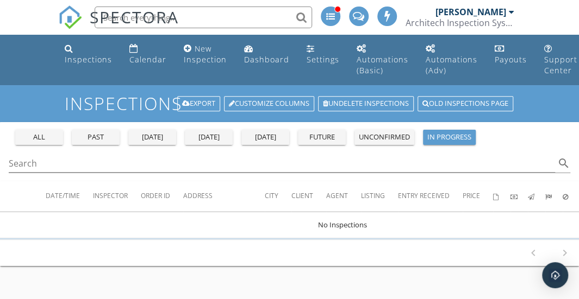
click at [45, 140] on div "all" at bounding box center [39, 137] width 39 height 11
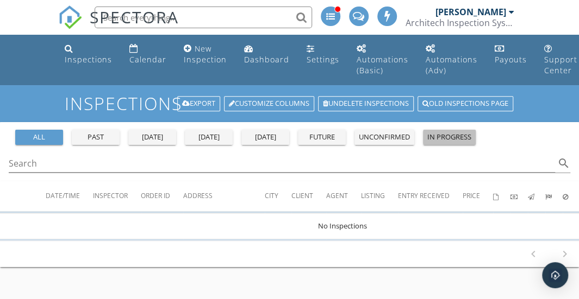
click at [451, 136] on div "in progress" at bounding box center [449, 137] width 44 height 11
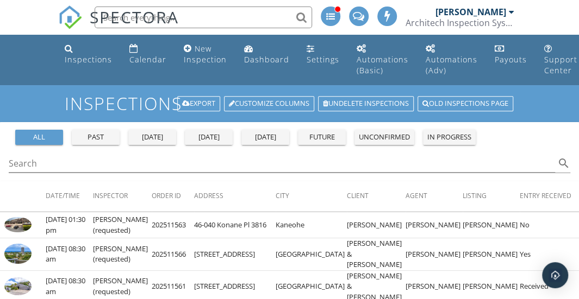
click at [445, 138] on div "in progress" at bounding box center [449, 137] width 44 height 11
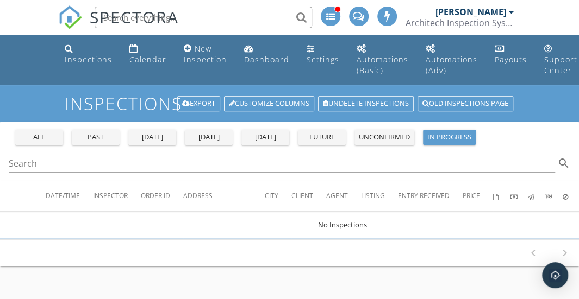
click at [395, 132] on div "unconfirmed" at bounding box center [384, 137] width 51 height 11
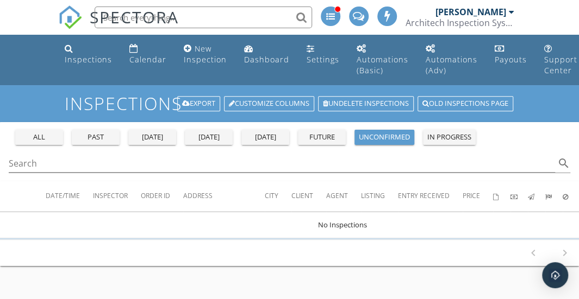
click at [328, 136] on div "future" at bounding box center [321, 137] width 39 height 11
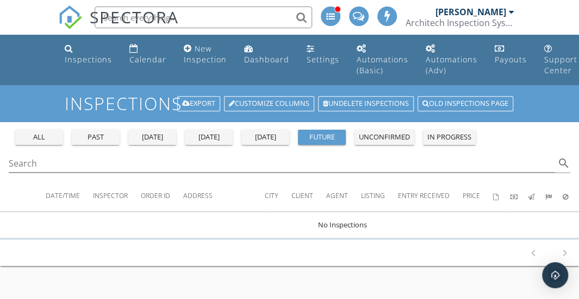
click at [271, 135] on div "[DATE]" at bounding box center [265, 137] width 39 height 11
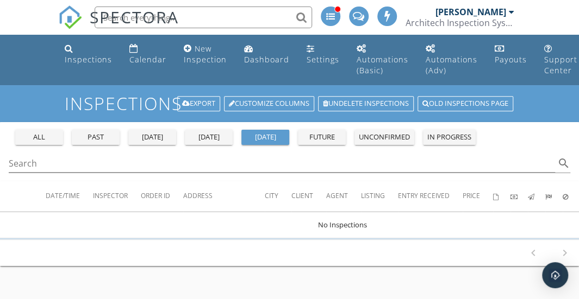
click at [214, 133] on div "today" at bounding box center [208, 137] width 39 height 11
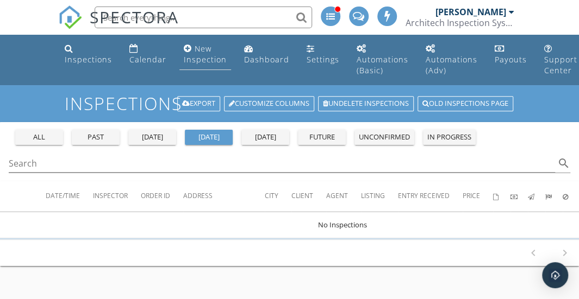
click at [209, 52] on link "New Inspection" at bounding box center [205, 54] width 52 height 31
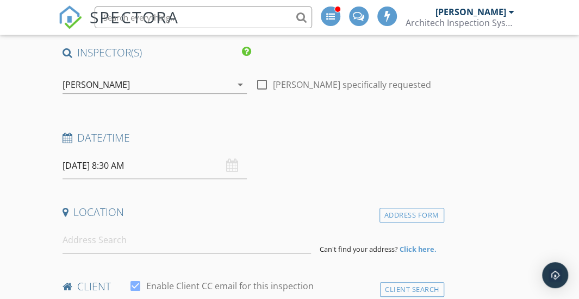
scroll to position [104, 0]
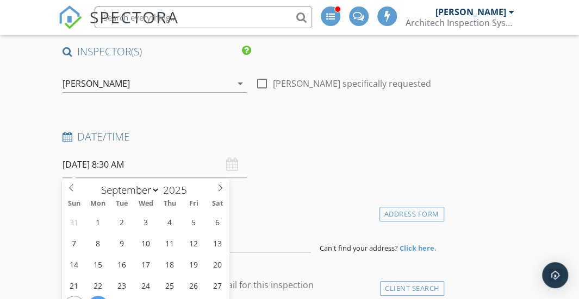
click at [117, 162] on input "[DATE] 8:30 AM" at bounding box center [155, 165] width 184 height 27
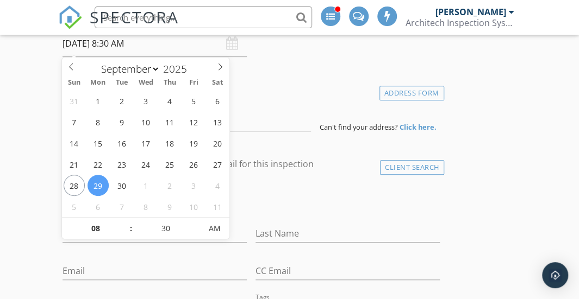
scroll to position [224, 0]
select select "9"
type input "[DATE] 8:30 AM"
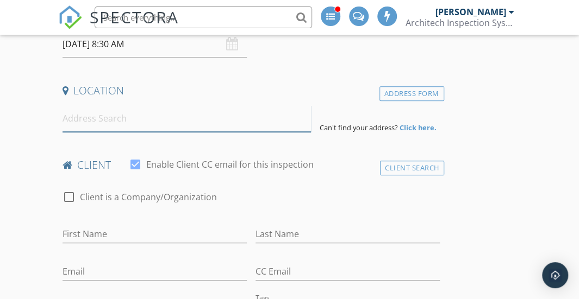
click at [226, 120] on input at bounding box center [187, 118] width 248 height 27
paste input "[PERSON_NAME]"
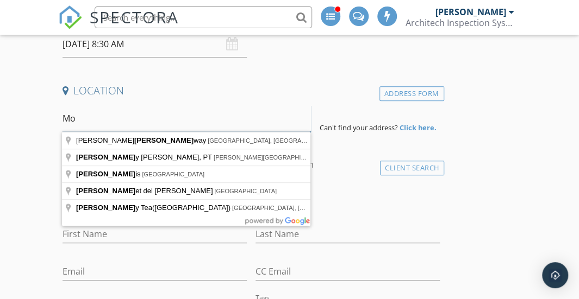
type input "M"
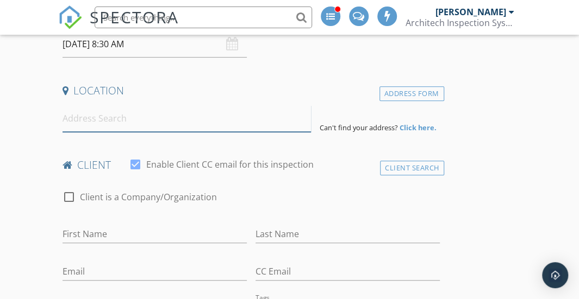
paste input "[STREET_ADDRESS] unit 8205"
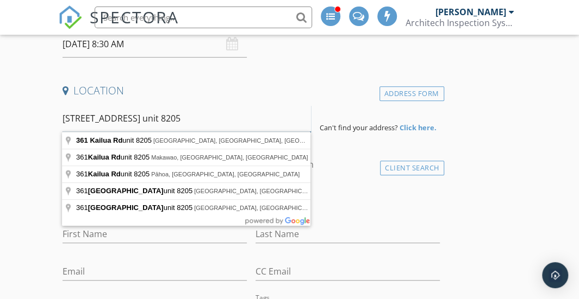
click at [150, 117] on input "[STREET_ADDRESS] unit 8205" at bounding box center [187, 118] width 248 height 27
click at [150, 117] on input "361 Kailua Rd. unit 8205" at bounding box center [187, 118] width 248 height 27
type input "361 Kailua Rd unit 8205, Kailua, HI, USA"
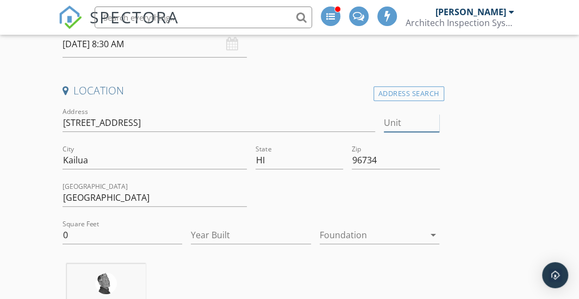
click at [395, 122] on input "Unit" at bounding box center [411, 123] width 55 height 18
paste input "8205"
type input "8205"
click at [314, 95] on h4 "Location" at bounding box center [251, 91] width 377 height 14
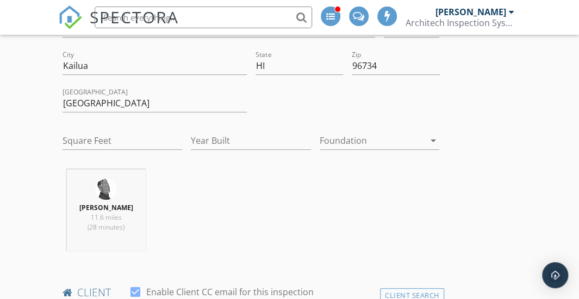
type input "1270"
type input "2014"
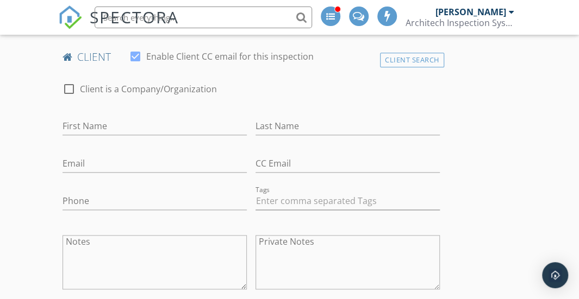
scroll to position [560, 0]
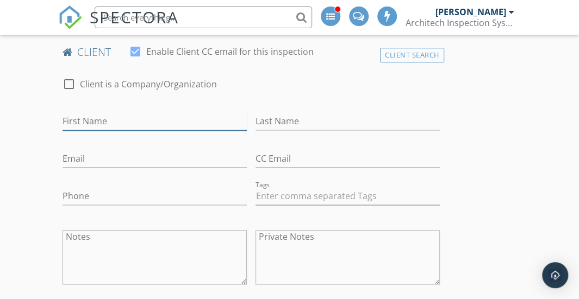
click at [169, 120] on input "First Name" at bounding box center [155, 122] width 184 height 18
type input "[PERSON_NAME]"
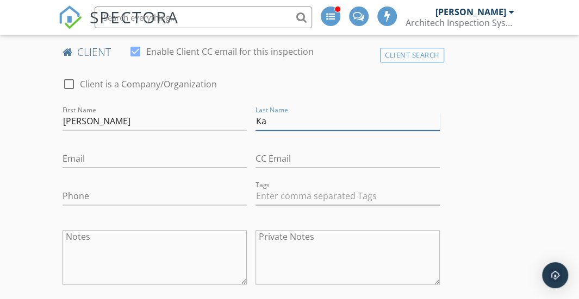
type input "K"
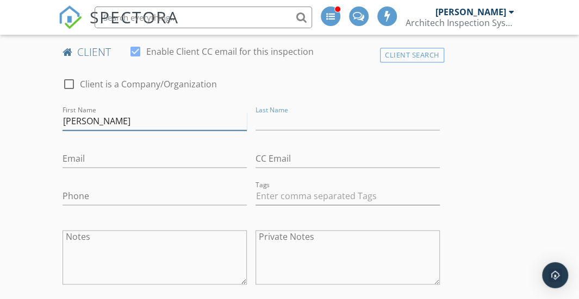
click at [158, 120] on input "[PERSON_NAME]" at bounding box center [155, 122] width 184 height 18
type input "M"
type input "[PERSON_NAME]"
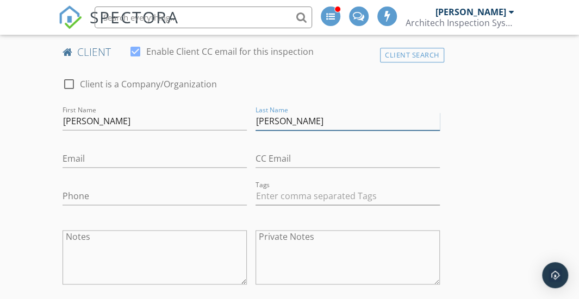
type input "[PERSON_NAME]"
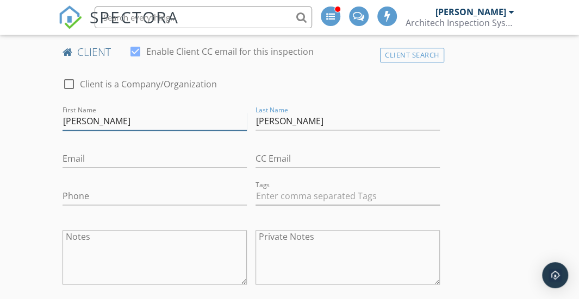
click at [154, 116] on input "[PERSON_NAME]" at bounding box center [155, 122] width 184 height 18
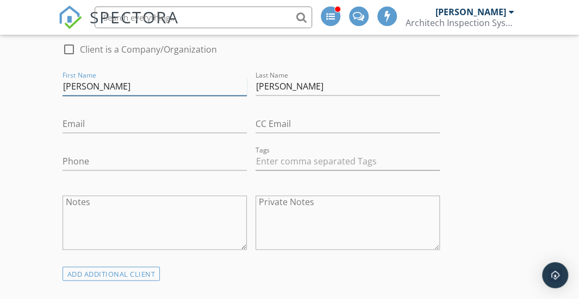
scroll to position [607, 0]
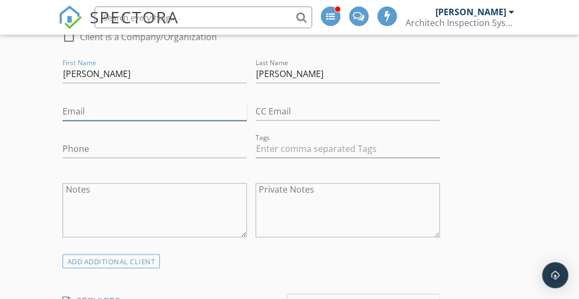
click at [87, 110] on input "Email" at bounding box center [155, 112] width 184 height 18
type input "R"
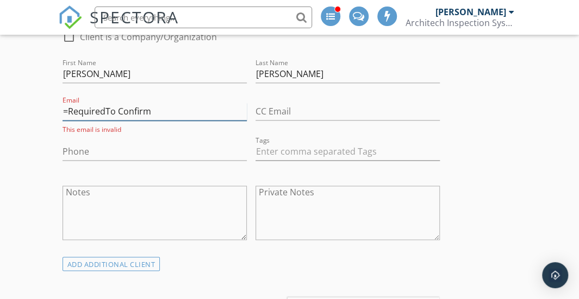
click at [122, 112] on input "=RequiredTo Confirm" at bounding box center [155, 112] width 184 height 18
click at [116, 111] on input "=RequiredTo Confirm" at bounding box center [155, 112] width 184 height 18
click at [70, 110] on input "=RequiredToConfirm" at bounding box center [155, 112] width 184 height 18
click at [160, 111] on input "RequiredToConfirm" at bounding box center [155, 112] width 184 height 18
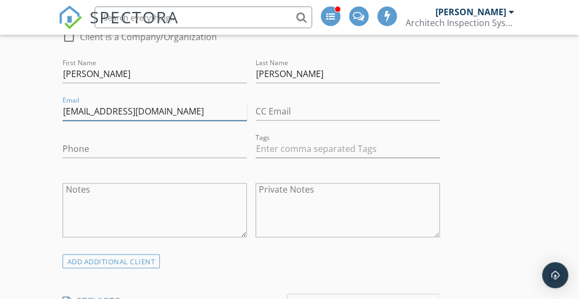
type input "RequiredToConfirm@ahipro.com"
click at [167, 132] on div "Phone" at bounding box center [154, 151] width 193 height 38
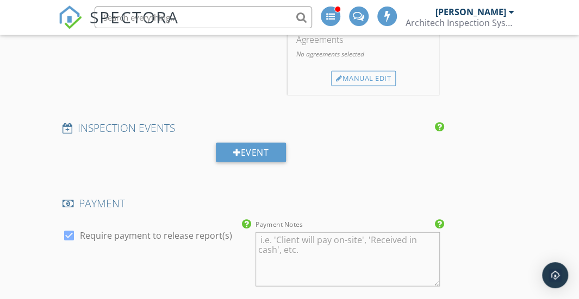
scroll to position [808, 0]
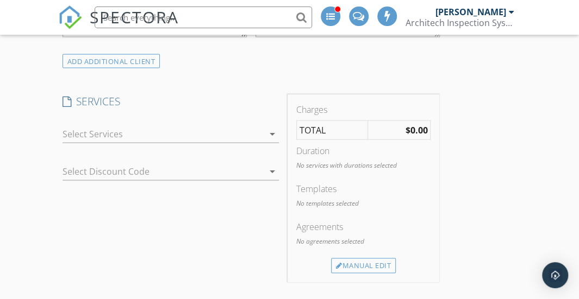
click at [172, 131] on div at bounding box center [163, 133] width 201 height 17
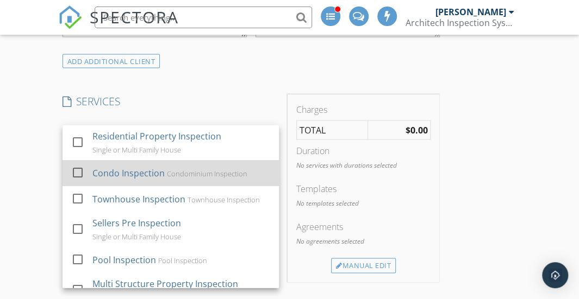
click at [139, 171] on div "Condo Inspection" at bounding box center [128, 172] width 72 height 13
checkbox input "true"
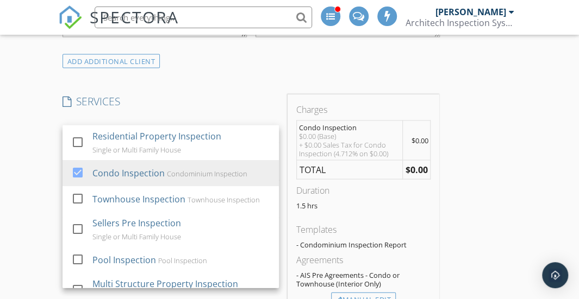
click at [203, 94] on h4 "SERVICES" at bounding box center [171, 101] width 216 height 14
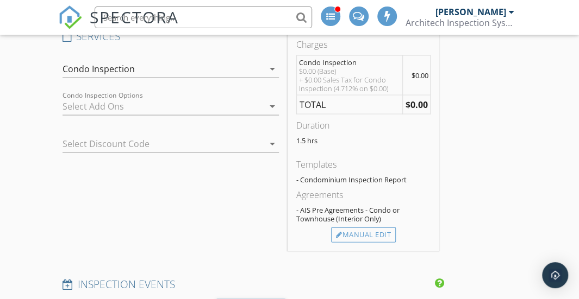
scroll to position [873, 0]
click at [196, 101] on div at bounding box center [163, 105] width 201 height 17
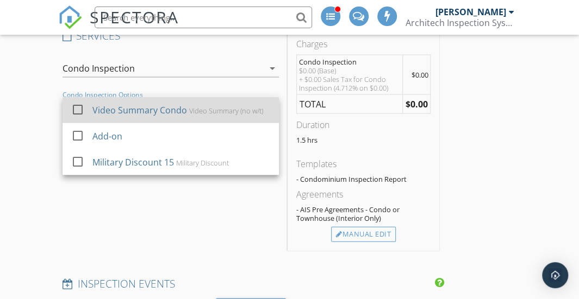
click at [184, 104] on div "Video Summary Condo" at bounding box center [139, 110] width 95 height 13
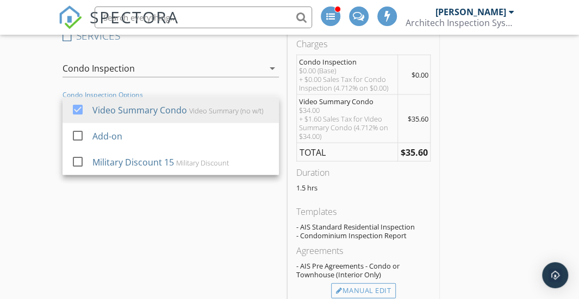
click at [104, 240] on div "SERVICES check_box_outline_blank Residential Property Inspection Single or Mult…" at bounding box center [170, 168] width 225 height 279
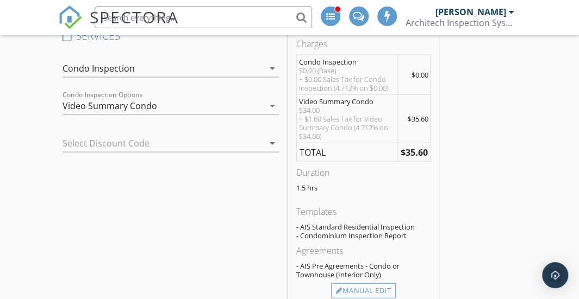
click at [166, 142] on div at bounding box center [156, 143] width 186 height 17
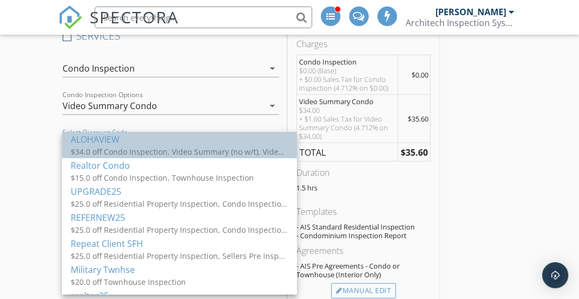
click at [153, 144] on div "ALOHAVIEW" at bounding box center [179, 139] width 217 height 13
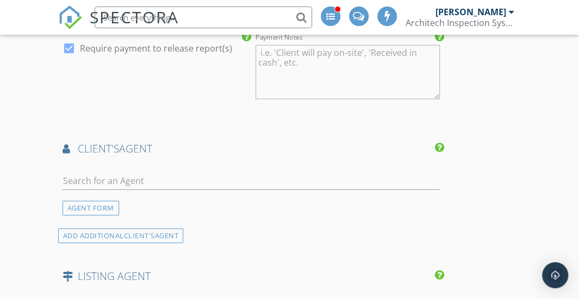
scroll to position [1385, 0]
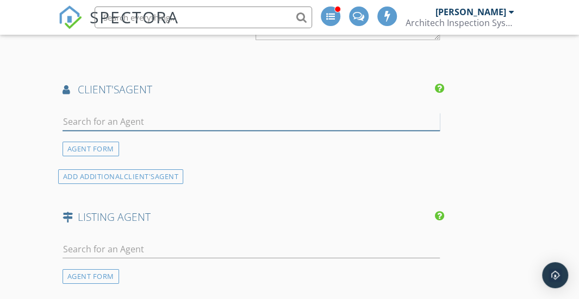
click at [102, 115] on input "text" at bounding box center [251, 122] width 377 height 18
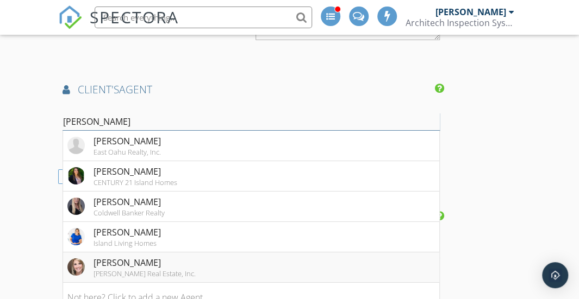
type input "Melissa M"
click at [128, 257] on div "[PERSON_NAME]" at bounding box center [144, 263] width 102 height 13
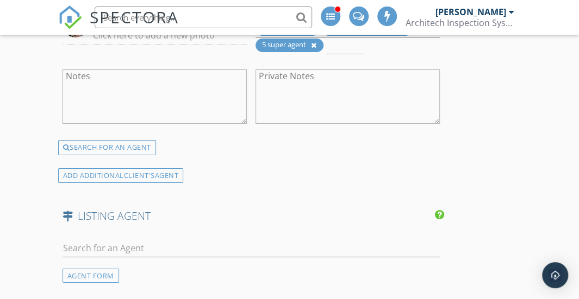
scroll to position [1745, 0]
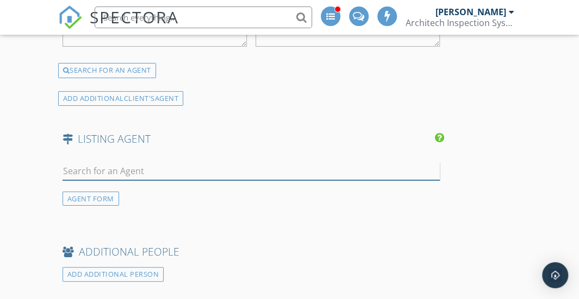
click at [154, 163] on input "text" at bounding box center [251, 172] width 377 height 18
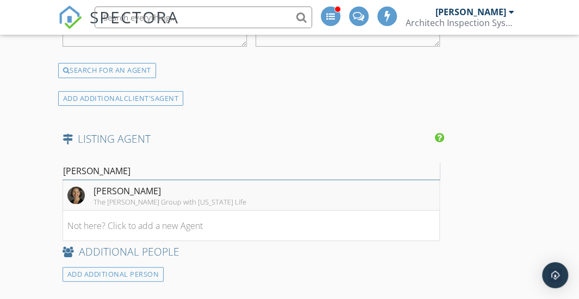
type input "Julianna G"
click at [116, 190] on div "[PERSON_NAME]" at bounding box center [169, 191] width 153 height 13
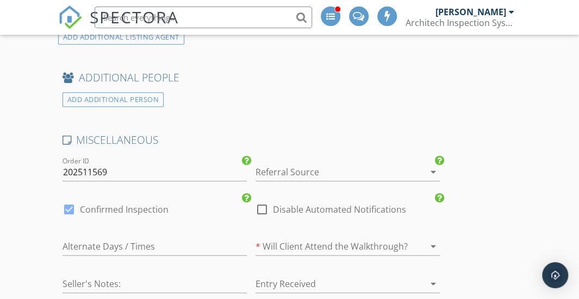
scroll to position [2181, 0]
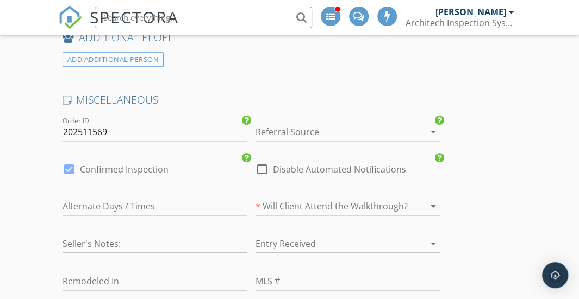
click at [325, 129] on div at bounding box center [332, 131] width 154 height 17
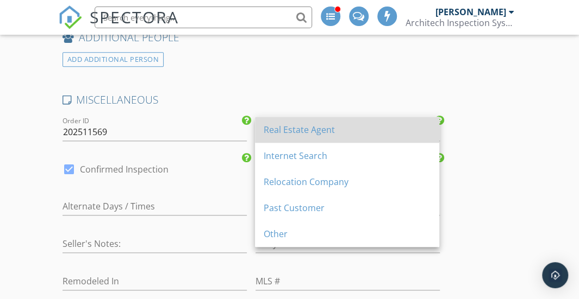
click at [317, 135] on div "Real Estate Agent" at bounding box center [347, 129] width 167 height 13
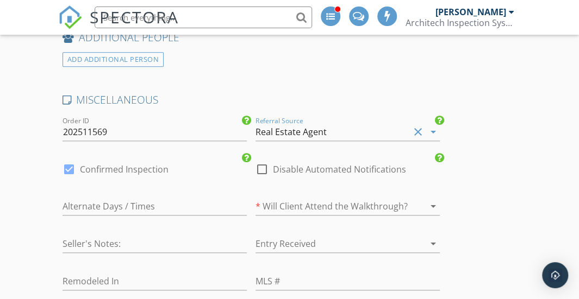
click at [257, 166] on div at bounding box center [262, 169] width 18 height 18
checkbox input "true"
click at [68, 160] on div at bounding box center [69, 169] width 18 height 18
checkbox input "false"
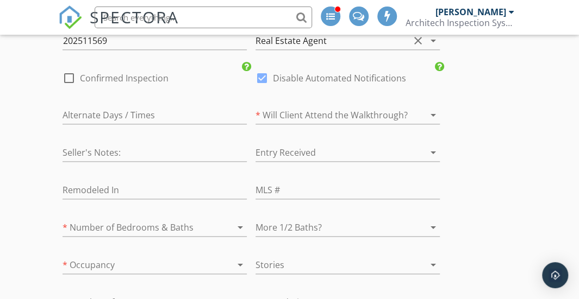
click at [415, 109] on div at bounding box center [417, 115] width 13 height 13
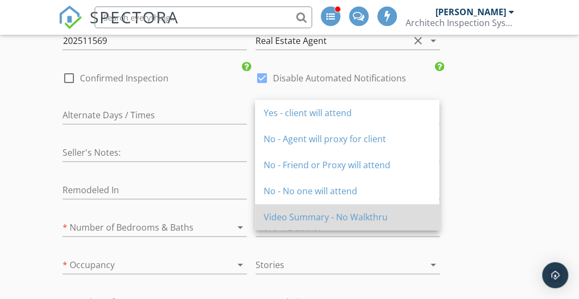
click at [326, 210] on div "Video Summary - No Walkthru" at bounding box center [347, 217] width 167 height 26
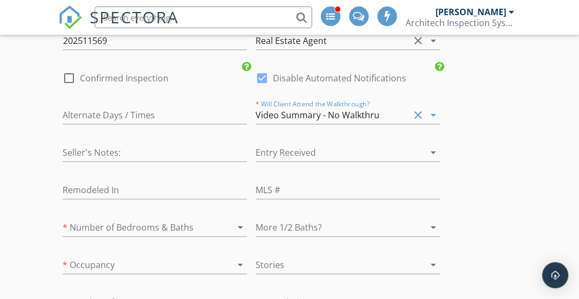
scroll to position [2306, 0]
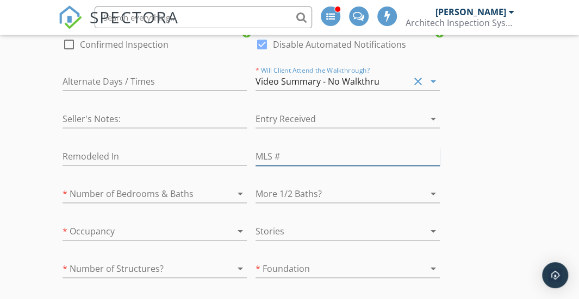
click at [286, 152] on input "text" at bounding box center [347, 157] width 184 height 18
type input "Unlisted"
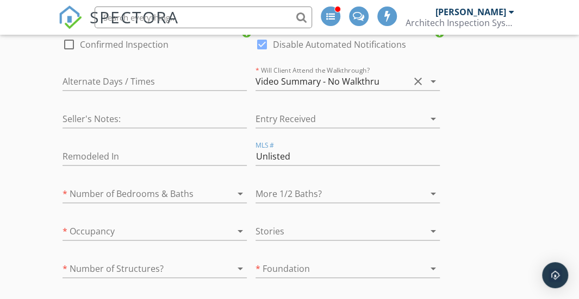
click at [274, 185] on div at bounding box center [332, 193] width 154 height 17
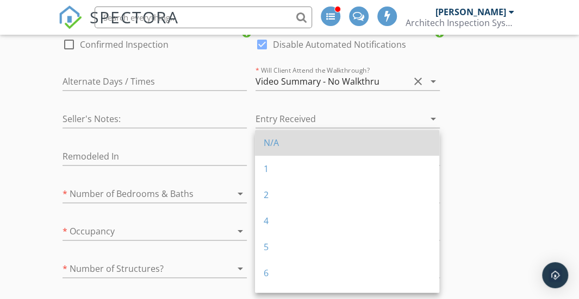
click at [314, 145] on div "N/A" at bounding box center [347, 142] width 167 height 13
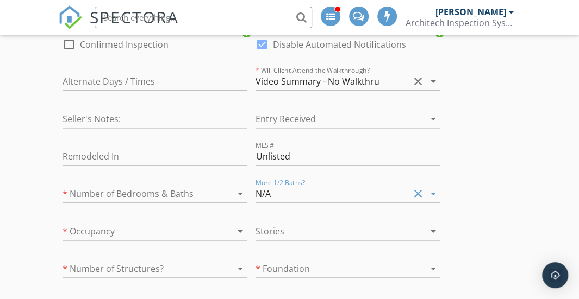
click at [196, 187] on div at bounding box center [140, 193] width 154 height 17
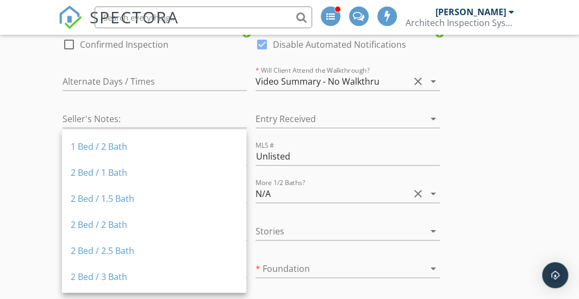
scroll to position [81, 0]
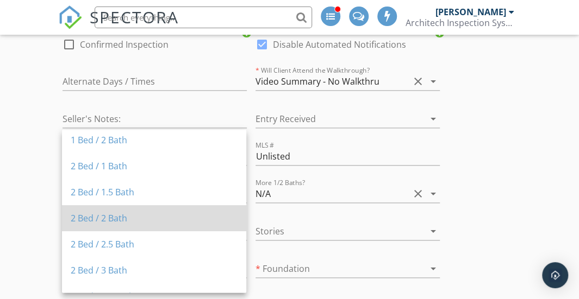
click at [158, 213] on div "2 Bed / 2 Bath" at bounding box center [154, 218] width 167 height 13
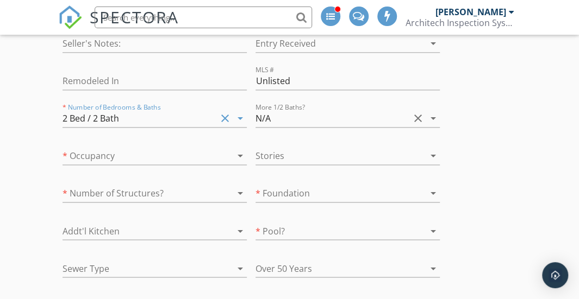
scroll to position [2401, 0]
click at [209, 152] on div at bounding box center [140, 154] width 154 height 17
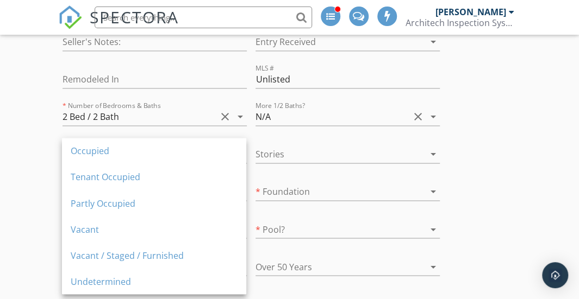
click at [209, 152] on div "Occupied" at bounding box center [154, 151] width 167 height 13
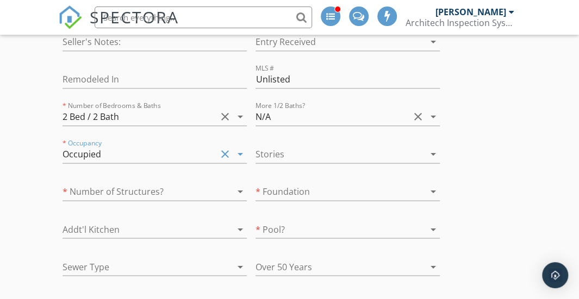
click at [336, 146] on div at bounding box center [332, 154] width 154 height 17
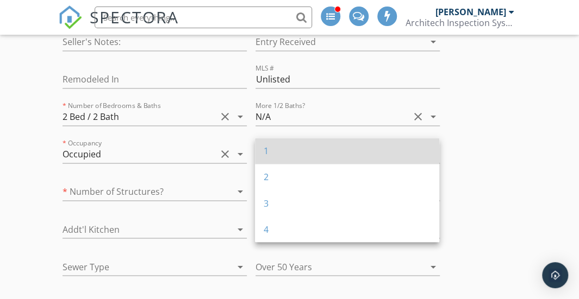
click at [313, 153] on div "1" at bounding box center [347, 151] width 167 height 13
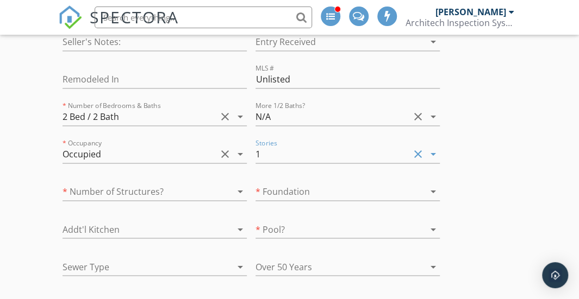
click at [211, 183] on div at bounding box center [140, 191] width 154 height 17
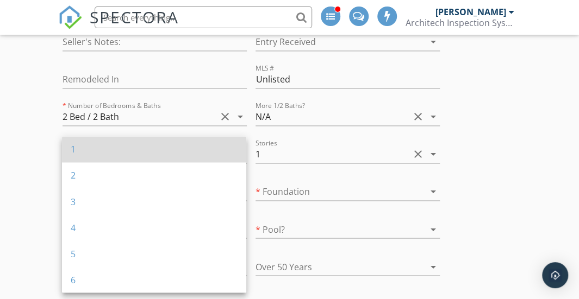
click at [149, 152] on div "1" at bounding box center [154, 149] width 167 height 13
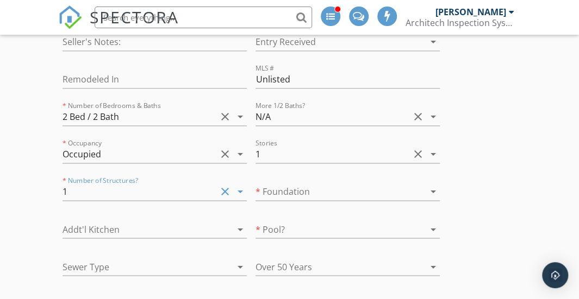
click at [284, 183] on div at bounding box center [332, 191] width 154 height 17
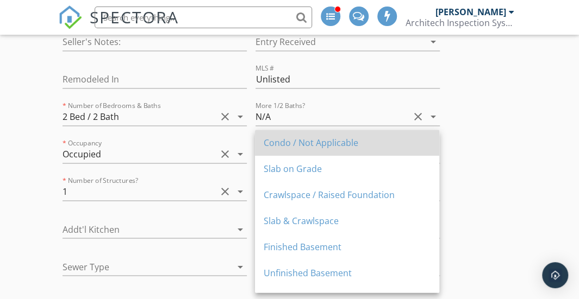
click at [301, 147] on div "Condo / Not Applicable" at bounding box center [347, 142] width 167 height 13
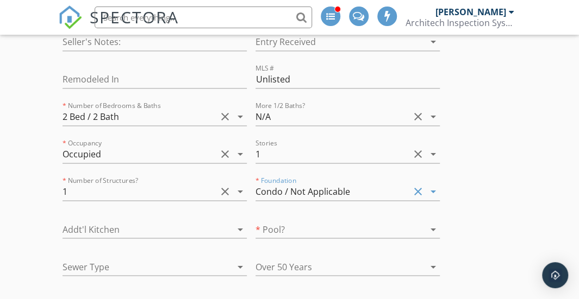
click at [196, 221] on div at bounding box center [140, 229] width 154 height 17
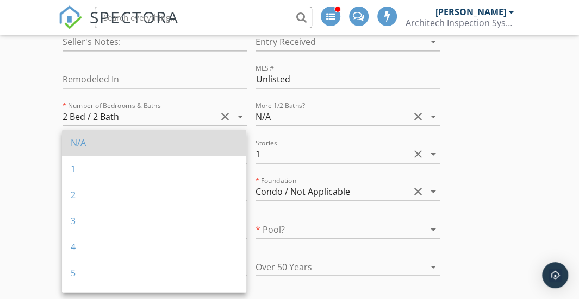
click at [150, 147] on div "N/A" at bounding box center [154, 142] width 167 height 13
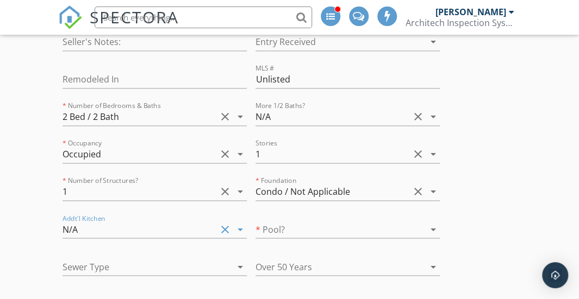
click at [322, 226] on div at bounding box center [332, 229] width 154 height 17
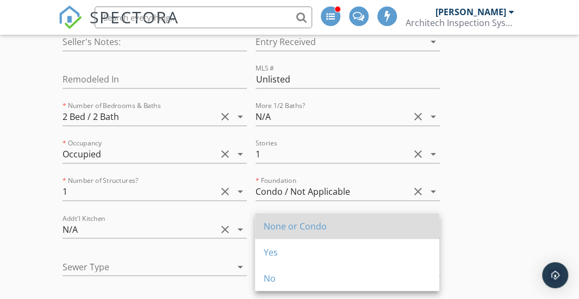
click at [319, 226] on div "None or Condo" at bounding box center [347, 226] width 167 height 13
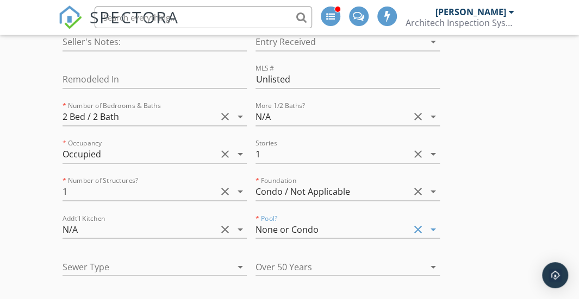
click at [211, 258] on div at bounding box center [140, 266] width 154 height 17
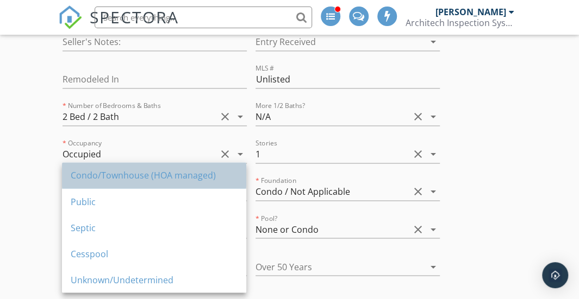
click at [145, 170] on div "Condo/Townhouse (HOA managed)" at bounding box center [154, 175] width 167 height 13
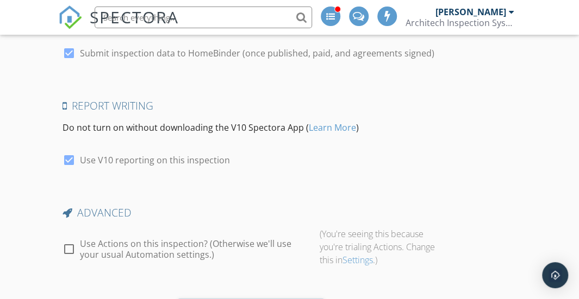
scroll to position [2952, 0]
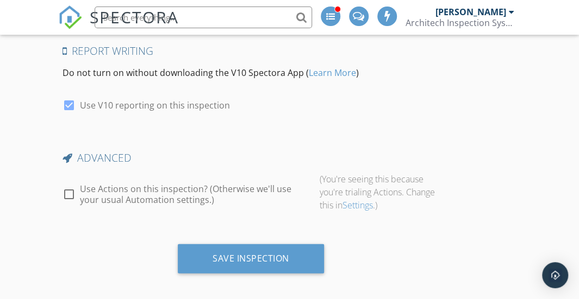
click at [67, 185] on div at bounding box center [69, 194] width 18 height 18
checkbox input "true"
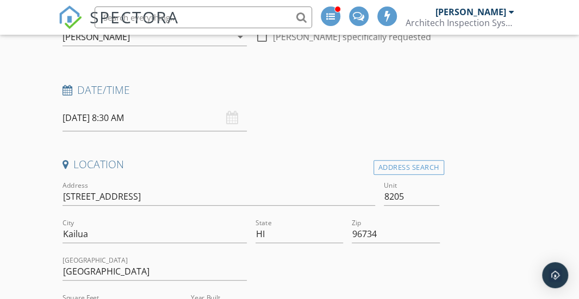
scroll to position [0, 0]
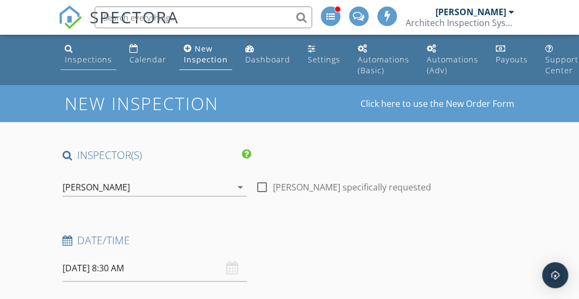
click at [89, 61] on div "Inspections" at bounding box center [88, 59] width 47 height 10
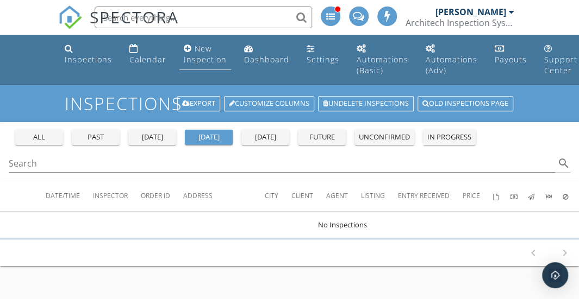
click at [198, 51] on div "New Inspection" at bounding box center [205, 53] width 43 height 21
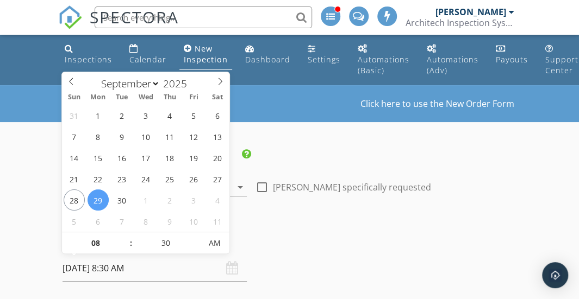
click at [117, 268] on input "[DATE] 8:30 AM" at bounding box center [155, 268] width 184 height 27
select select "9"
type input "[DATE] 8:30 AM"
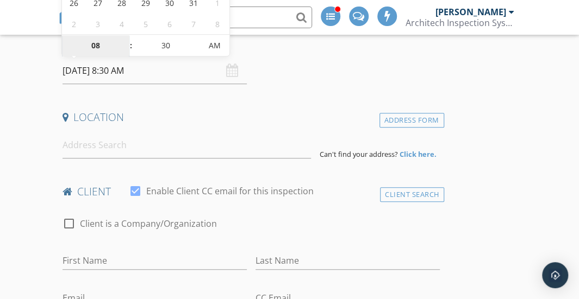
scroll to position [200, 0]
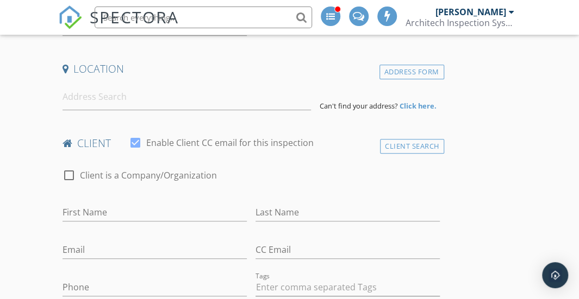
scroll to position [251, 0]
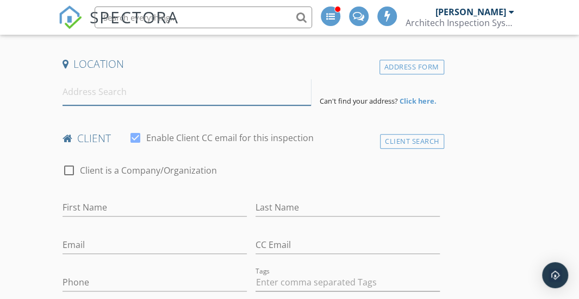
click at [287, 92] on input at bounding box center [187, 92] width 248 height 27
paste input "8205"
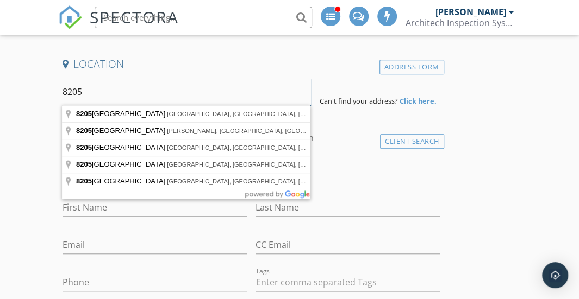
type input "8205"
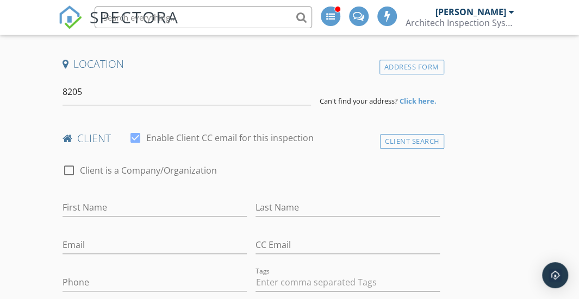
drag, startPoint x: 142, startPoint y: 105, endPoint x: 136, endPoint y: 102, distance: 6.6
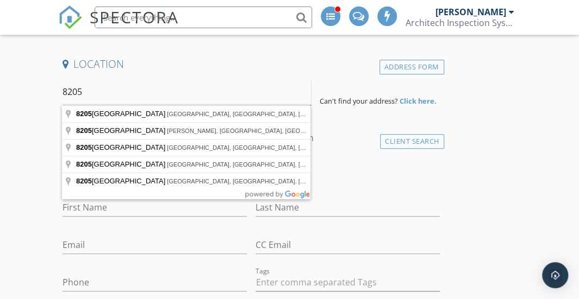
drag, startPoint x: 110, startPoint y: 92, endPoint x: 20, endPoint y: 88, distance: 90.3
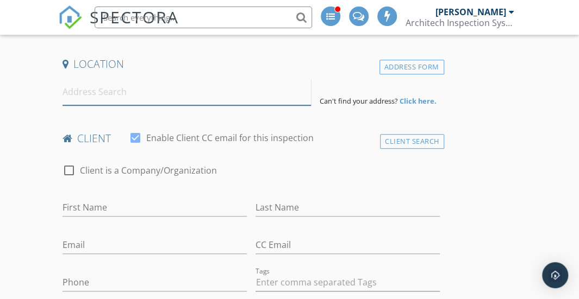
paste input "361 Kailua Rd. unit 8205"
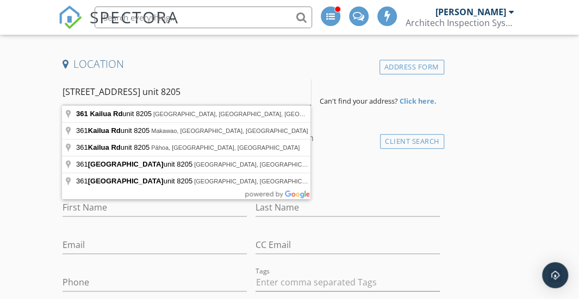
click at [148, 90] on input "361 Kailua Rd. unit 8205" at bounding box center [187, 92] width 248 height 27
type input "361 Kailua Rd unit 8205, Kailua, HI, USA"
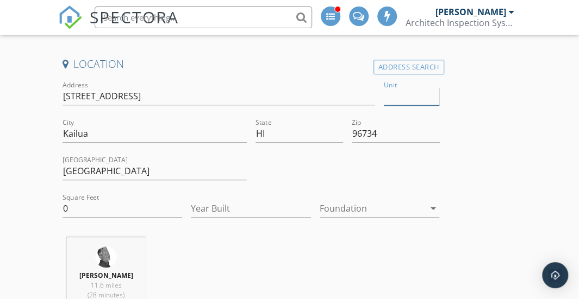
click at [391, 97] on input "Unit" at bounding box center [411, 97] width 55 height 18
paste input "8205"
type input "8205"
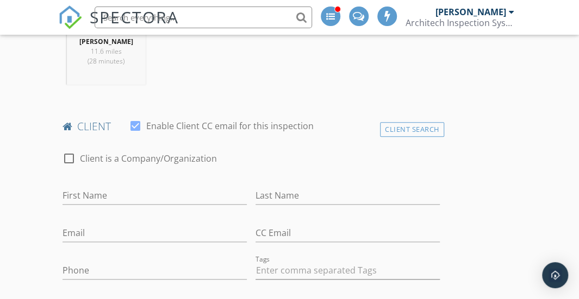
type input "1270"
type input "2014"
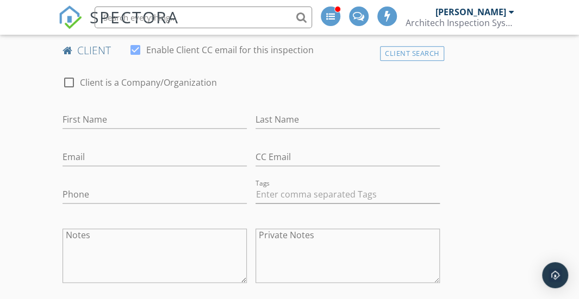
scroll to position [512, 0]
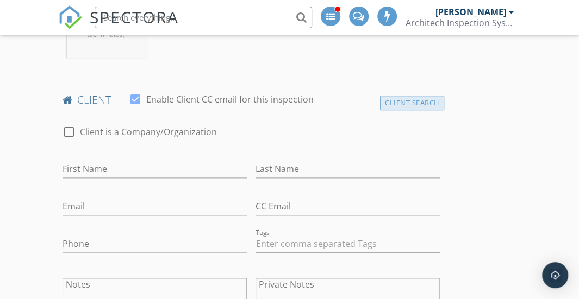
type input "8205"
click at [394, 105] on div "Client Search" at bounding box center [412, 103] width 64 height 15
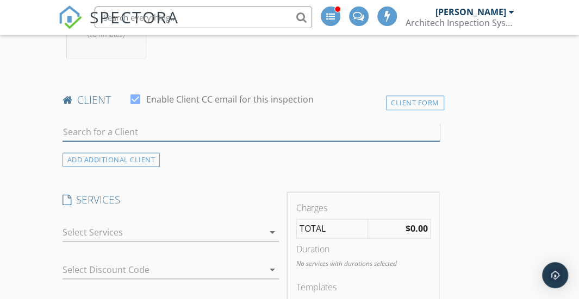
click at [122, 131] on input "text" at bounding box center [251, 132] width 377 height 18
type input "K"
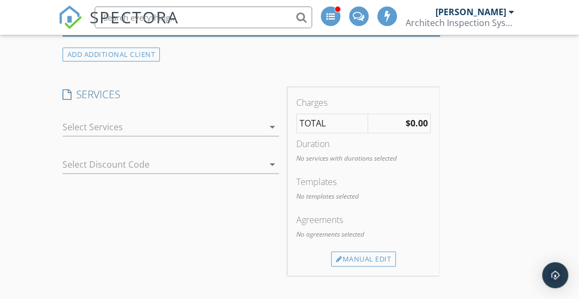
scroll to position [645, 0]
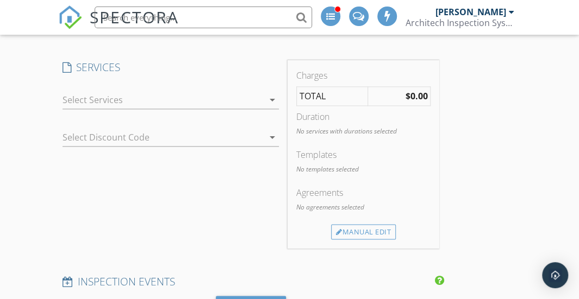
click at [224, 100] on div at bounding box center [163, 99] width 201 height 17
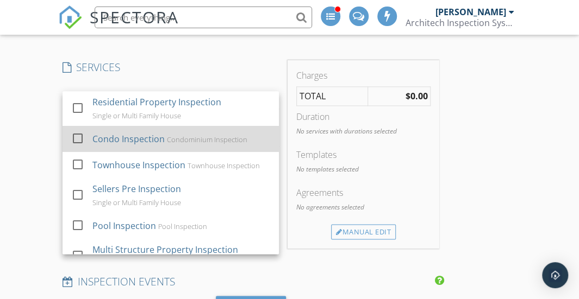
click at [161, 133] on div "Condo Inspection" at bounding box center [128, 139] width 72 height 13
checkbox input "true"
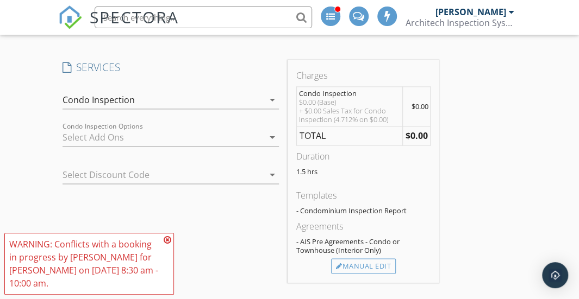
click at [273, 136] on icon "arrow_drop_down" at bounding box center [272, 137] width 13 height 13
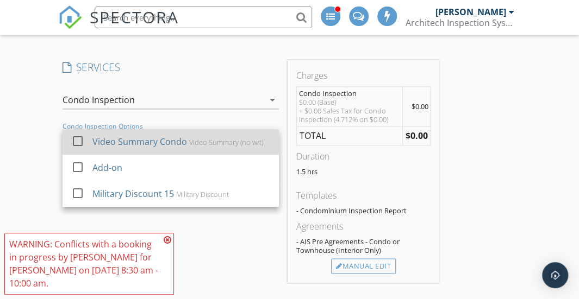
click at [235, 141] on div "Video Summary (no w/t)" at bounding box center [226, 142] width 74 height 9
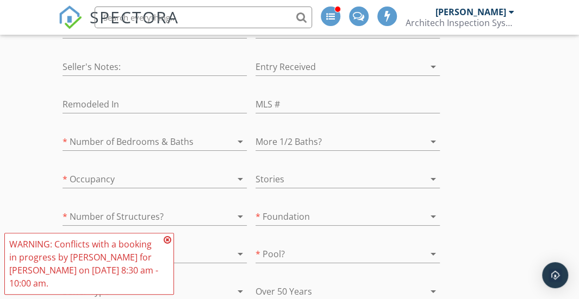
scroll to position [1642, 0]
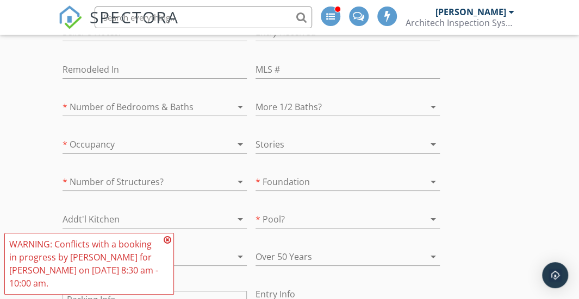
click at [191, 99] on div at bounding box center [140, 106] width 154 height 17
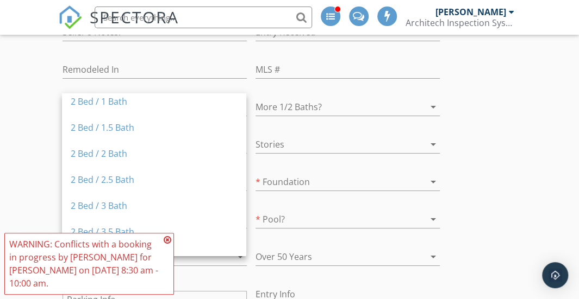
scroll to position [109, 0]
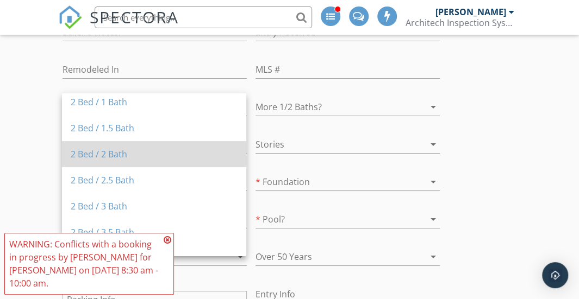
click at [127, 157] on div "2 Bed / 2 Bath" at bounding box center [154, 154] width 167 height 13
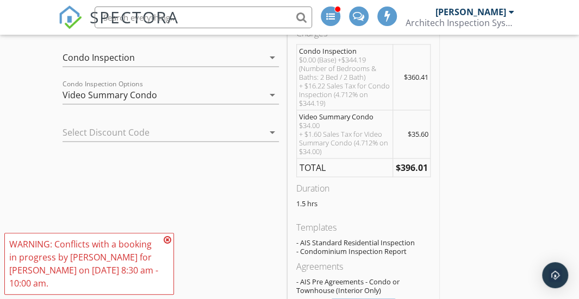
scroll to position [635, 0]
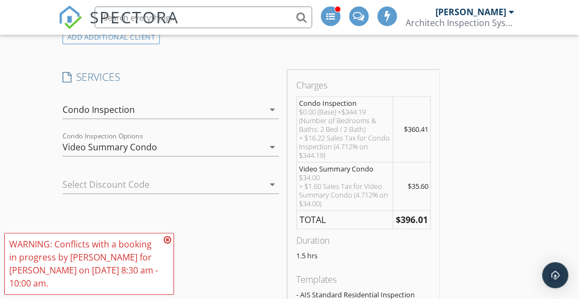
click at [266, 179] on icon "arrow_drop_down" at bounding box center [272, 184] width 13 height 13
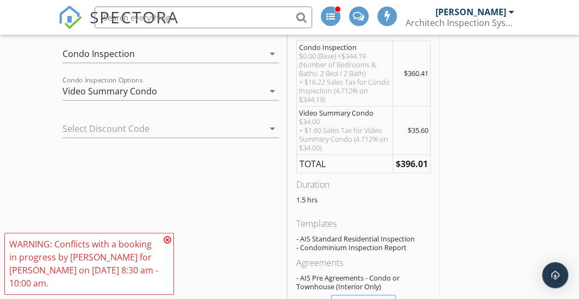
scroll to position [694, 0]
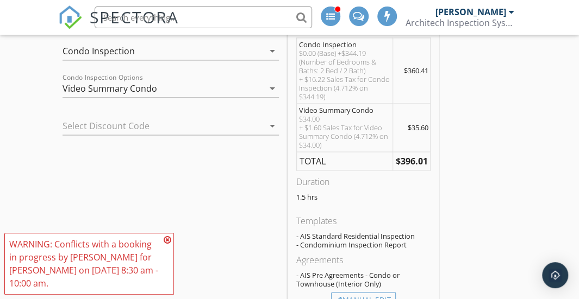
click at [272, 124] on icon "arrow_drop_down" at bounding box center [272, 126] width 13 height 13
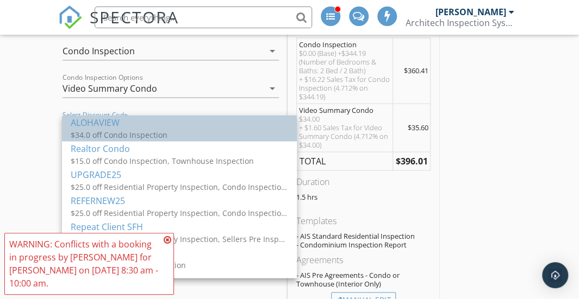
click at [137, 129] on div "$34.0 off Condo Inspection" at bounding box center [179, 134] width 217 height 11
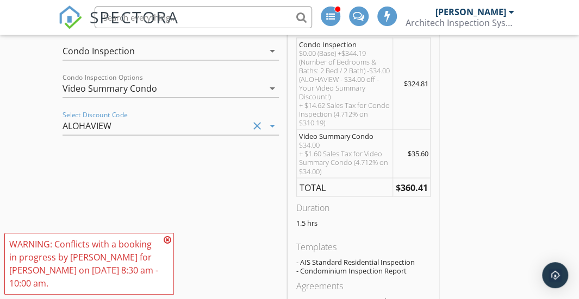
scroll to position [657, 0]
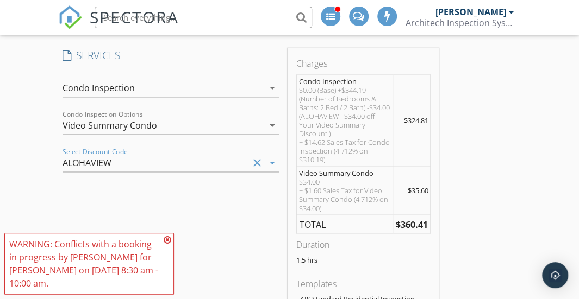
click at [166, 240] on icon at bounding box center [168, 240] width 8 height 9
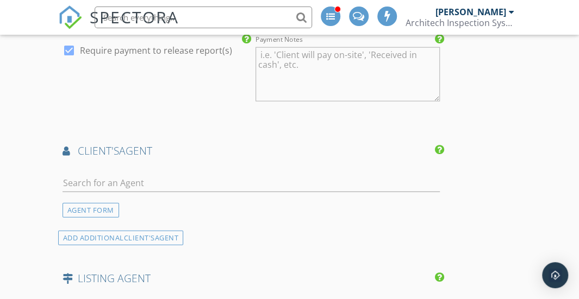
scroll to position [1151, 0]
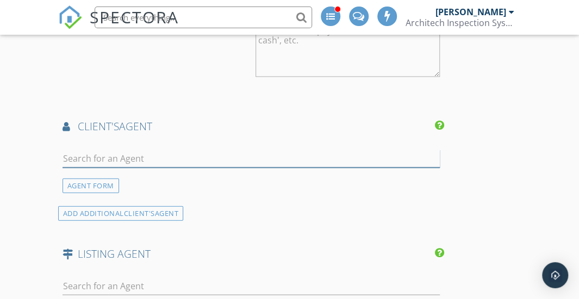
click at [117, 157] on input "text" at bounding box center [251, 159] width 377 height 18
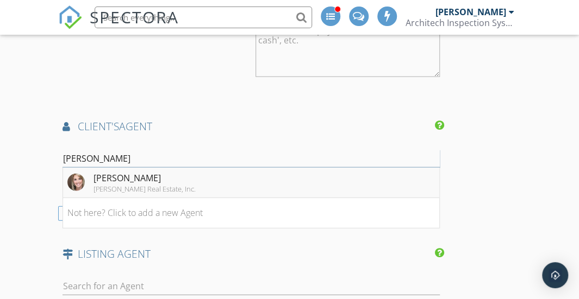
type input "Melissa Mcg"
click at [116, 172] on div "[PERSON_NAME]" at bounding box center [144, 178] width 102 height 13
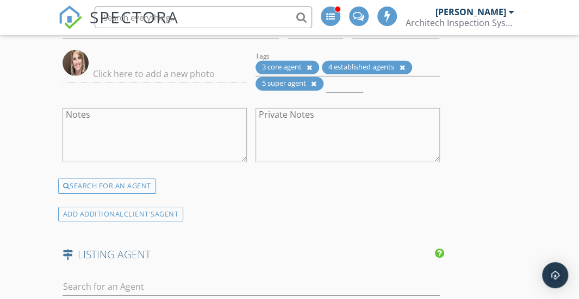
scroll to position [1512, 0]
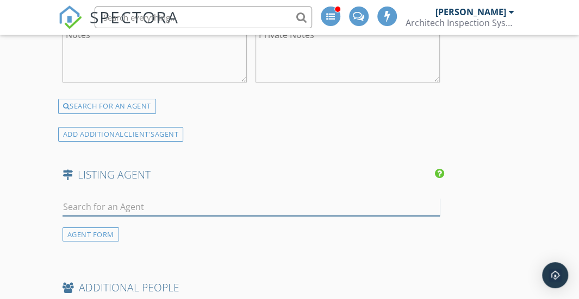
click at [106, 199] on input "text" at bounding box center [251, 207] width 377 height 18
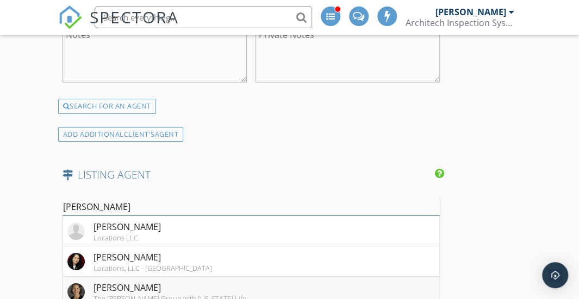
type input "Julianna"
click at [112, 283] on div "[PERSON_NAME]" at bounding box center [169, 288] width 153 height 13
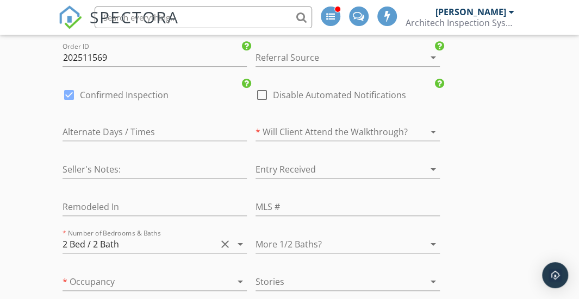
scroll to position [2060, 0]
click at [309, 123] on div at bounding box center [332, 131] width 154 height 17
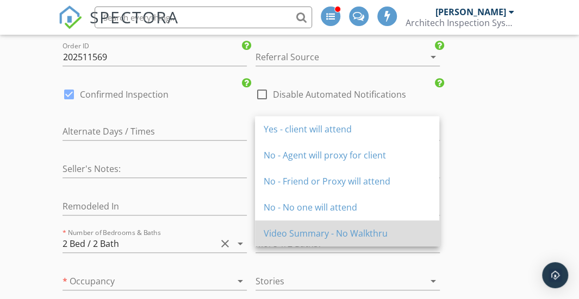
click at [284, 234] on div "Video Summary - No Walkthru" at bounding box center [347, 233] width 167 height 13
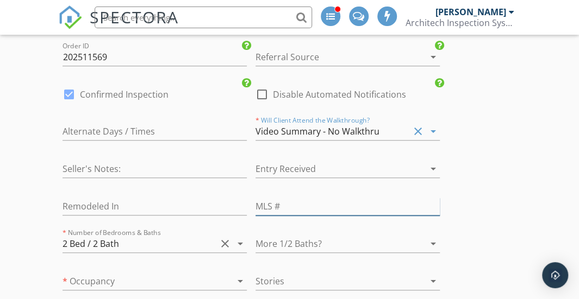
click at [282, 204] on input "text" at bounding box center [347, 207] width 184 height 18
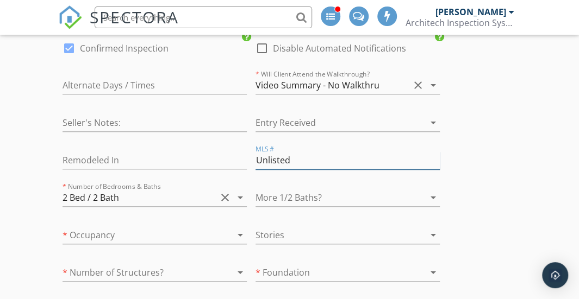
scroll to position [2108, 0]
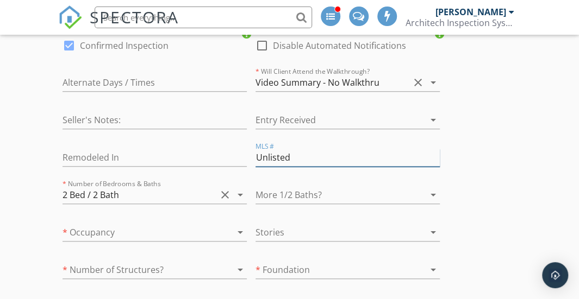
type input "Unlisted"
click at [297, 186] on div at bounding box center [332, 194] width 154 height 17
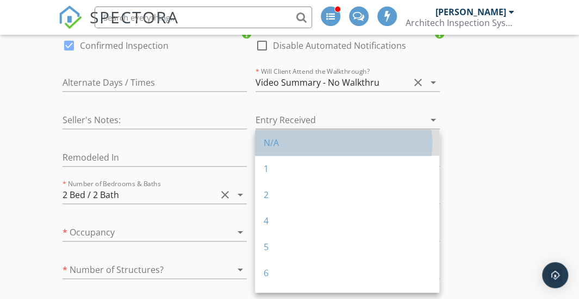
click at [292, 141] on div "N/A" at bounding box center [347, 142] width 167 height 13
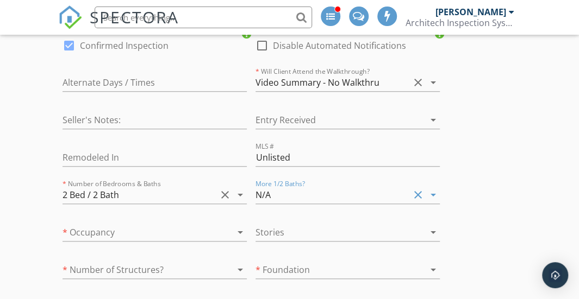
click at [194, 224] on div at bounding box center [140, 232] width 154 height 17
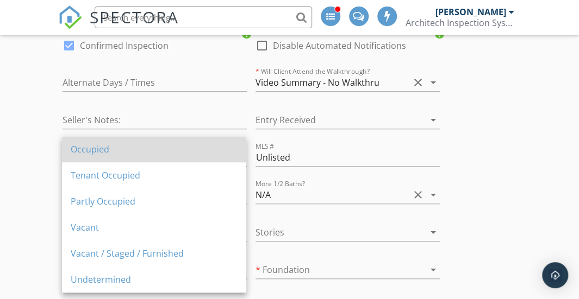
click at [148, 145] on div "Occupied" at bounding box center [154, 149] width 167 height 13
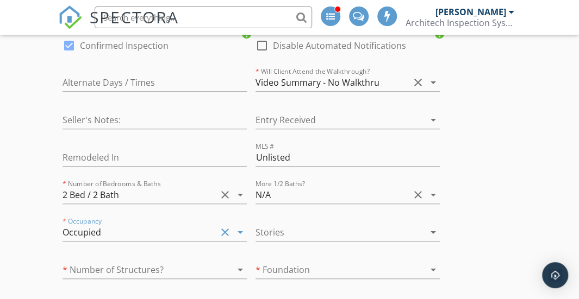
click at [336, 224] on div at bounding box center [332, 232] width 154 height 17
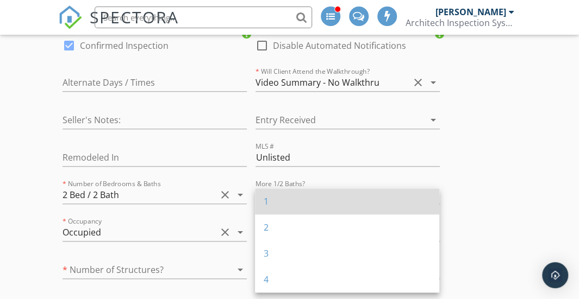
click at [332, 204] on div "1" at bounding box center [347, 201] width 167 height 13
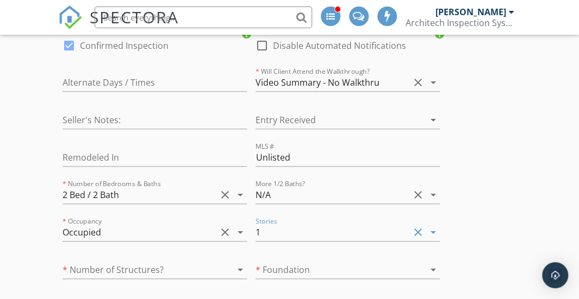
scroll to position [2235, 0]
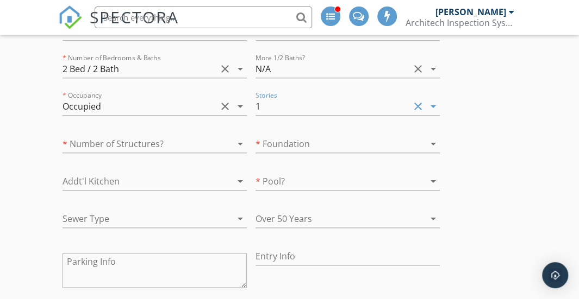
click at [197, 135] on div at bounding box center [140, 143] width 154 height 17
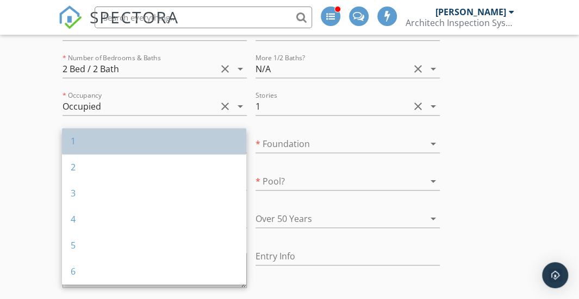
click at [149, 151] on div "1" at bounding box center [154, 141] width 167 height 26
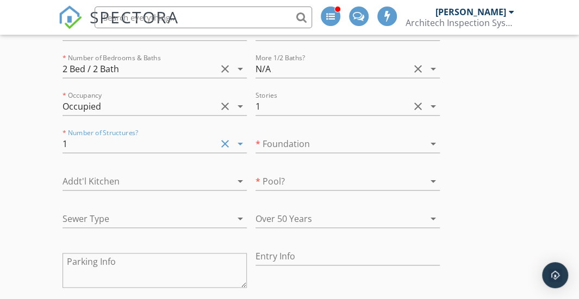
click at [295, 138] on div at bounding box center [332, 143] width 154 height 17
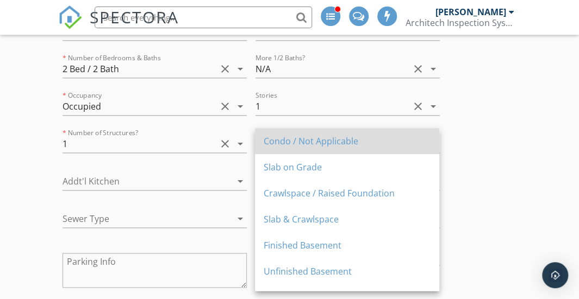
click at [296, 142] on div "Condo / Not Applicable" at bounding box center [347, 141] width 167 height 13
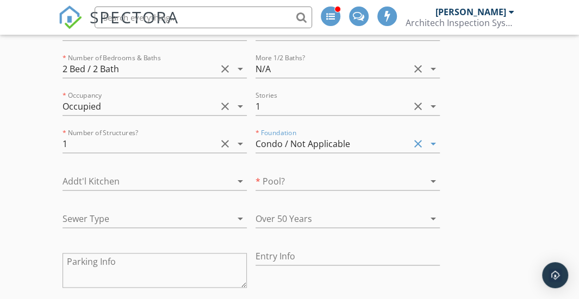
click at [192, 173] on div at bounding box center [140, 181] width 154 height 17
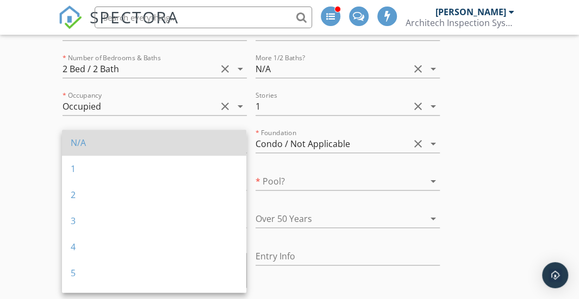
drag, startPoint x: 146, startPoint y: 170, endPoint x: 143, endPoint y: 146, distance: 24.6
click at [143, 146] on div "N/A 1 2 3 4 5 5+" at bounding box center [154, 221] width 184 height 183
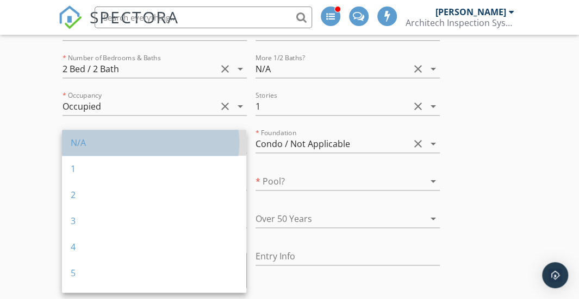
click at [199, 143] on div "N/A" at bounding box center [154, 142] width 167 height 13
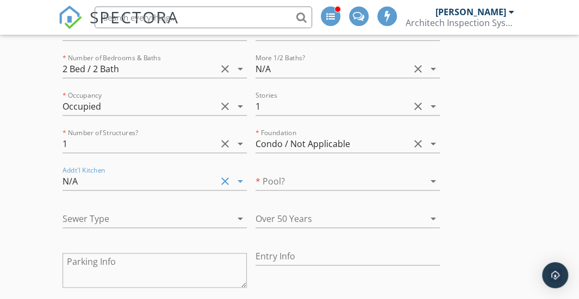
click at [311, 173] on div at bounding box center [332, 181] width 154 height 17
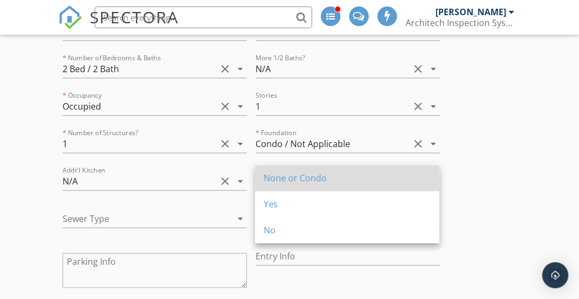
click at [298, 175] on div "None or Condo" at bounding box center [347, 178] width 167 height 13
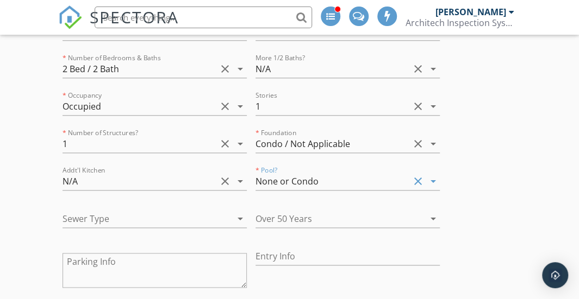
click at [201, 204] on div "Sewer Type arrow_drop_down" at bounding box center [155, 221] width 184 height 35
click at [175, 210] on div at bounding box center [140, 218] width 154 height 17
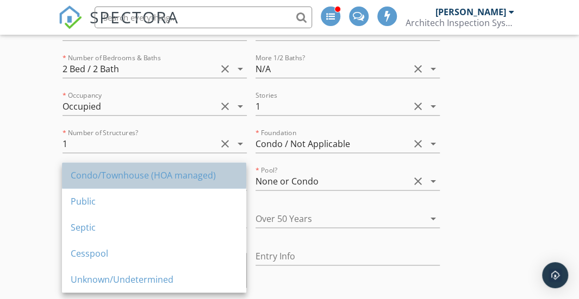
click at [117, 180] on div "Condo/Townhouse (HOA managed)" at bounding box center [154, 175] width 167 height 13
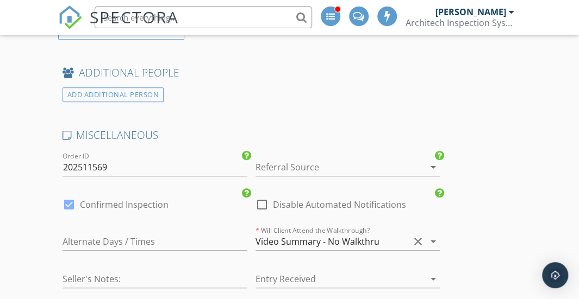
scroll to position [1949, 0]
click at [260, 196] on div at bounding box center [262, 205] width 18 height 18
checkbox input "true"
click at [73, 196] on div at bounding box center [69, 205] width 18 height 18
checkbox input "false"
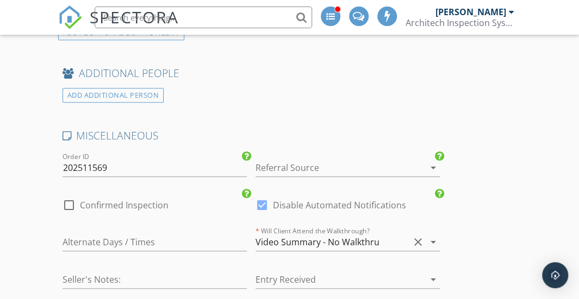
click at [344, 163] on div at bounding box center [332, 167] width 154 height 17
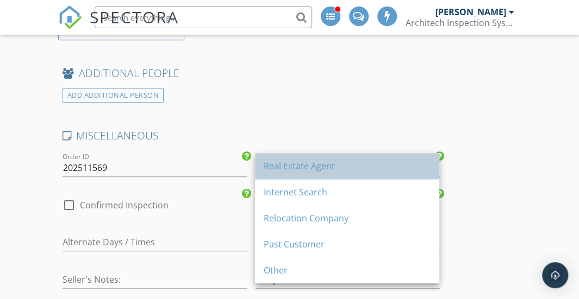
click at [340, 169] on div "Real Estate Agent" at bounding box center [347, 166] width 167 height 13
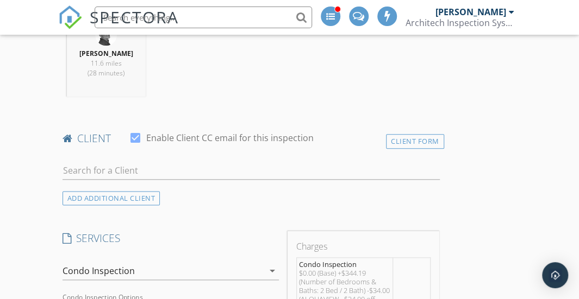
scroll to position [460, 0]
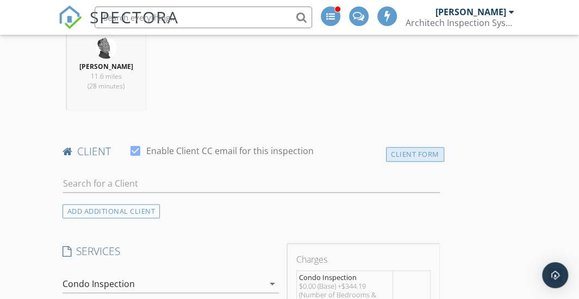
click at [402, 148] on div "Client Form" at bounding box center [415, 154] width 58 height 15
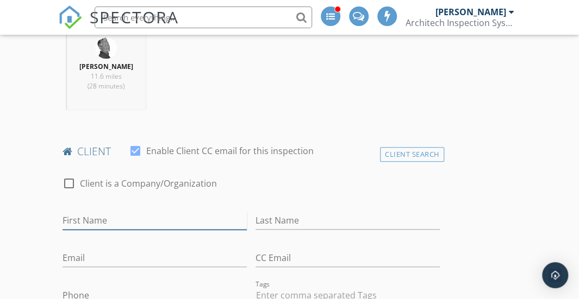
click at [110, 216] on input "First Name" at bounding box center [155, 221] width 184 height 18
type input "Kai"
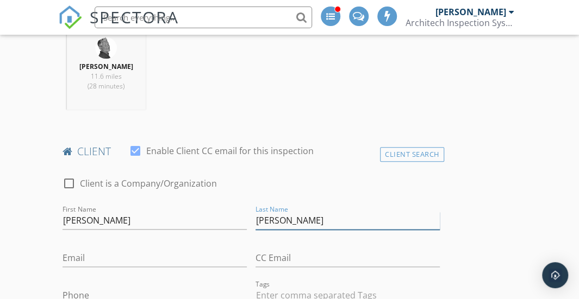
type input "Molly"
click at [82, 254] on input "Email" at bounding box center [155, 258] width 184 height 18
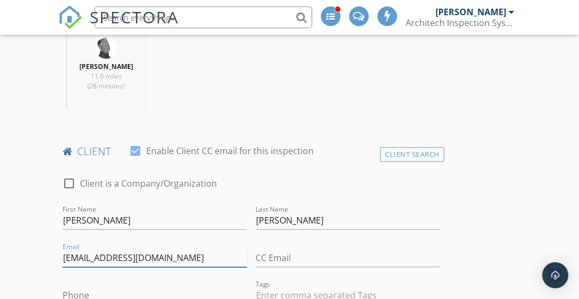
type input "REQUIRED_TO_CONFIRM@ahipro.com"
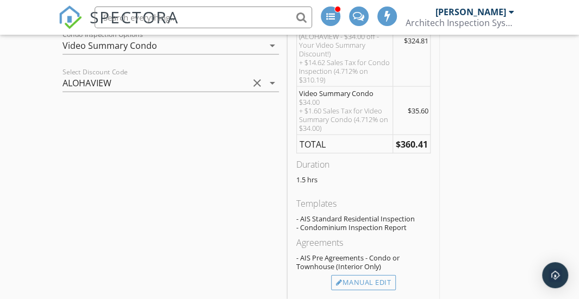
scroll to position [979, 0]
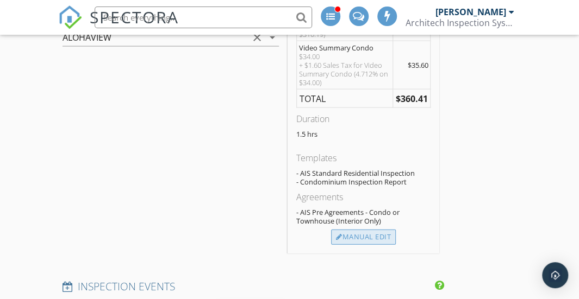
click at [365, 232] on div "Manual Edit" at bounding box center [363, 237] width 65 height 15
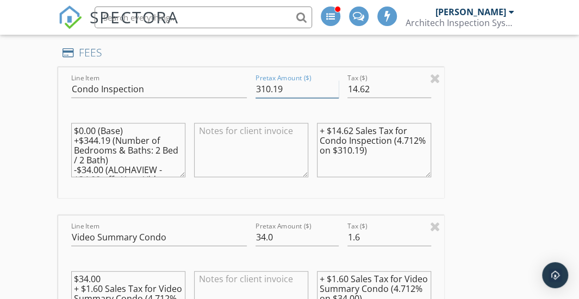
click at [270, 88] on input "310.19" at bounding box center [297, 89] width 84 height 18
click at [270, 85] on input "309.19" at bounding box center [297, 89] width 84 height 18
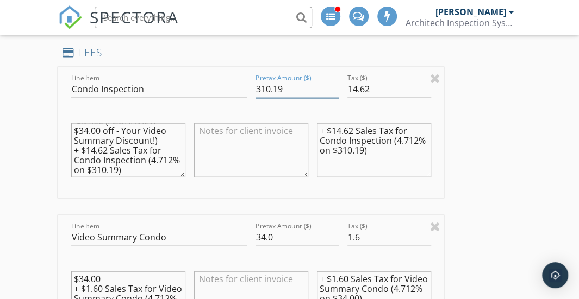
scroll to position [0, 0]
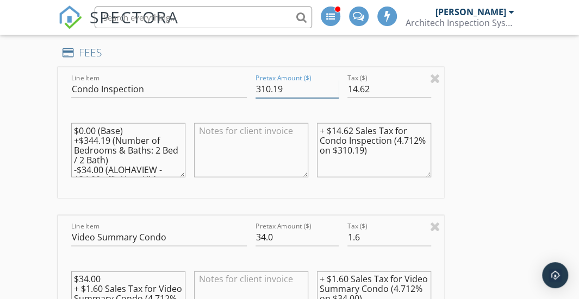
type input "310.19"
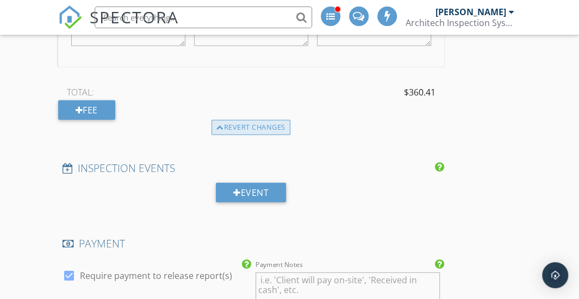
click at [255, 121] on div "Revert changes" at bounding box center [250, 127] width 79 height 15
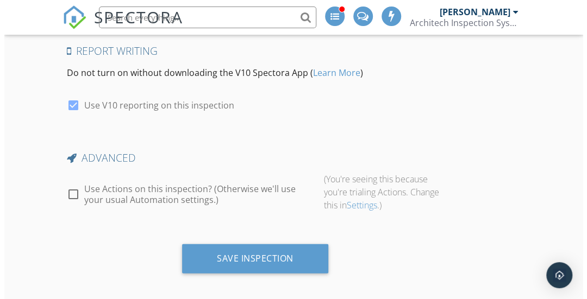
scroll to position [2933, 0]
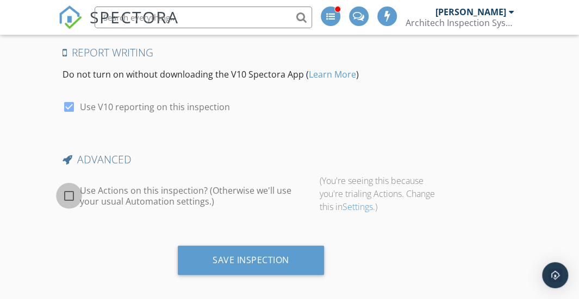
click at [64, 190] on div at bounding box center [69, 196] width 18 height 18
checkbox input "true"
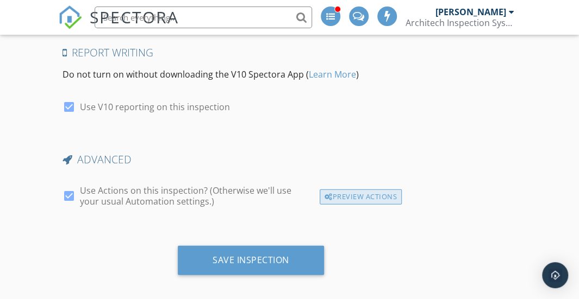
click at [345, 190] on div "Preview Actions" at bounding box center [361, 197] width 82 height 15
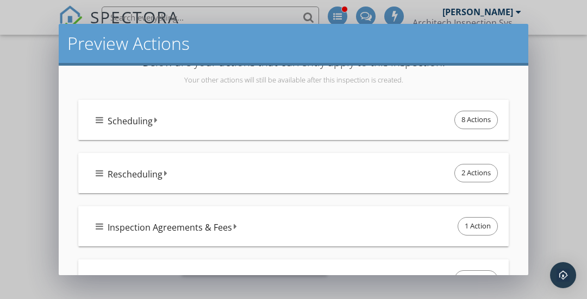
scroll to position [23, 0]
click at [301, 174] on div "Rescheduling 2 Actions" at bounding box center [298, 174] width 404 height 23
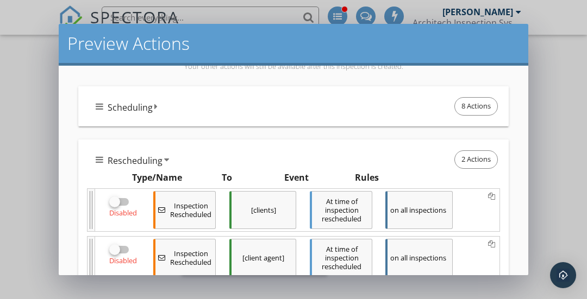
scroll to position [38, 0]
click at [192, 146] on div "Rescheduling 2 Actions Type/Name To Event Rules Details Disabled Inspection Res…" at bounding box center [293, 234] width 430 height 189
click at [164, 156] on icon at bounding box center [166, 160] width 5 height 9
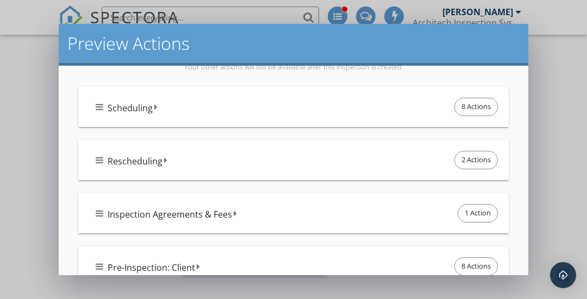
click at [155, 105] on icon at bounding box center [155, 107] width 3 height 9
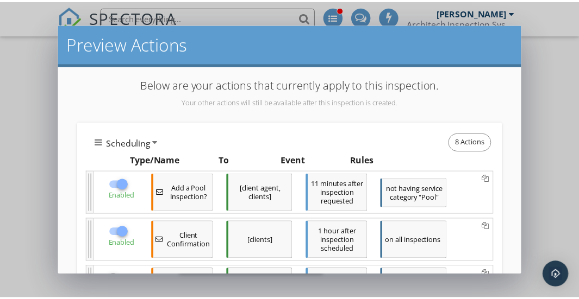
scroll to position [0, 0]
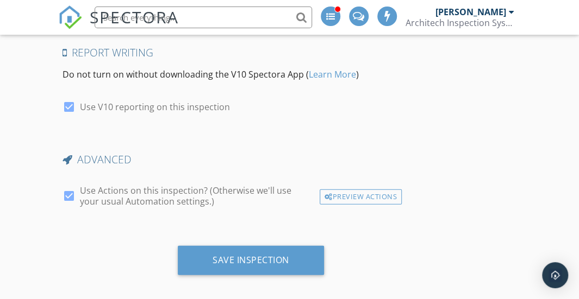
click at [33, 72] on div at bounding box center [289, 149] width 579 height 299
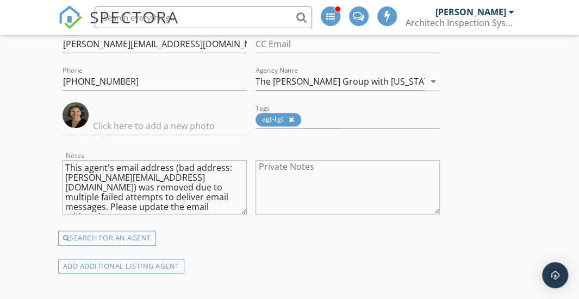
scroll to position [1911, 0]
drag, startPoint x: 242, startPoint y: 190, endPoint x: 59, endPoint y: 159, distance: 186.2
click at [59, 159] on div "Notes This agent's email address (bad address: juliannaz@juno.com) was removed …" at bounding box center [154, 189] width 193 height 85
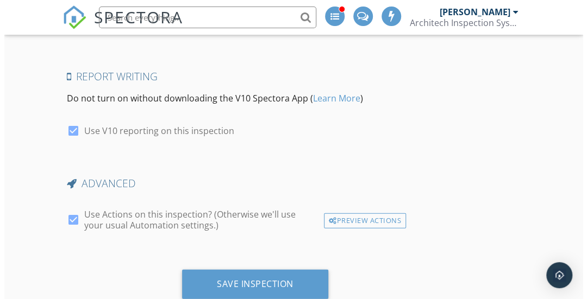
scroll to position [2935, 0]
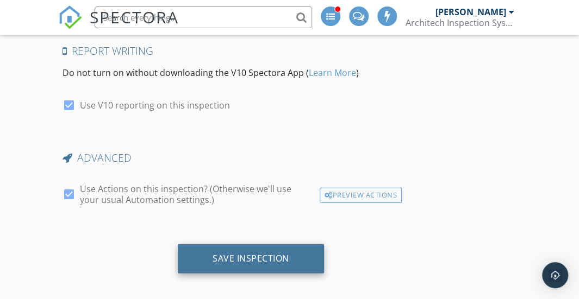
click at [234, 253] on div "Save Inspection" at bounding box center [251, 258] width 77 height 11
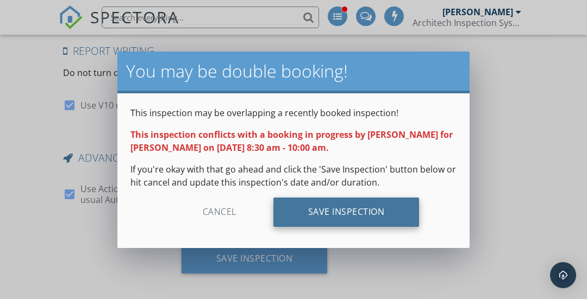
click at [304, 220] on div "Save Inspection" at bounding box center [346, 212] width 146 height 29
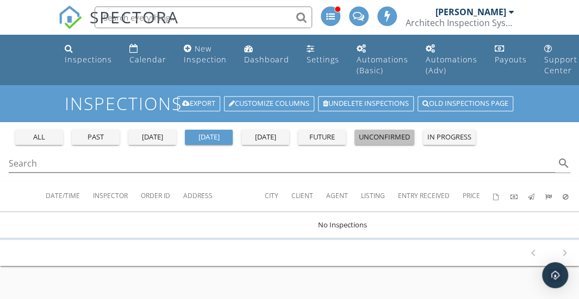
click at [397, 131] on button "unconfirmed" at bounding box center [384, 137] width 60 height 15
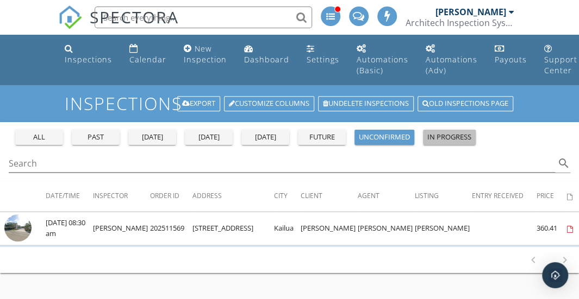
click at [448, 135] on div "in progress" at bounding box center [449, 137] width 44 height 11
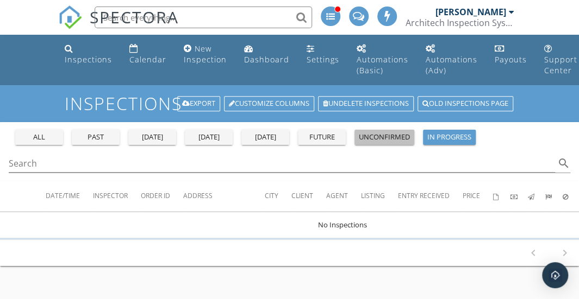
click at [380, 130] on button "unconfirmed" at bounding box center [384, 137] width 60 height 15
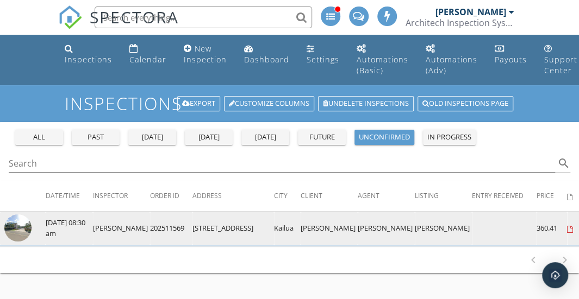
click at [18, 224] on img at bounding box center [17, 228] width 27 height 27
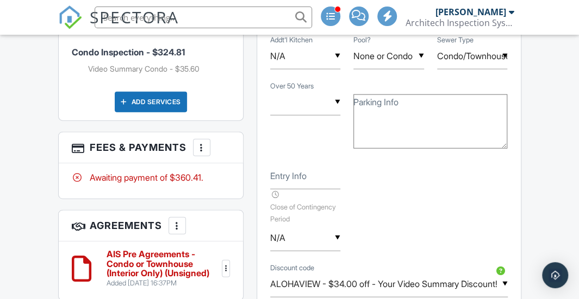
scroll to position [984, 0]
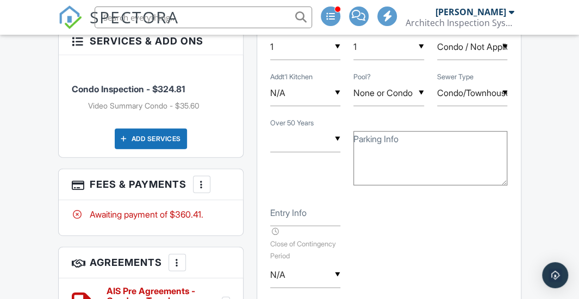
click at [203, 179] on div at bounding box center [201, 184] width 11 height 11
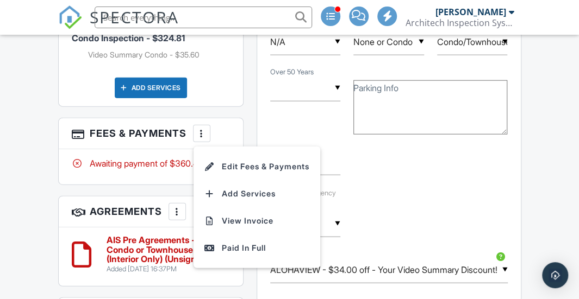
scroll to position [1053, 0]
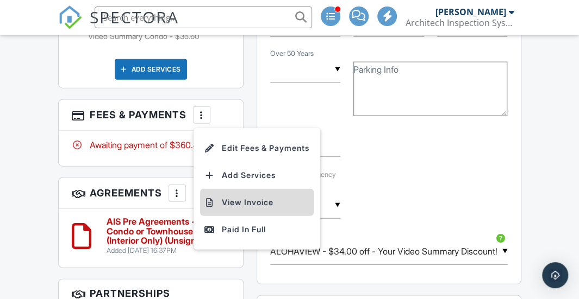
click at [229, 189] on li "View Invoice" at bounding box center [257, 202] width 114 height 27
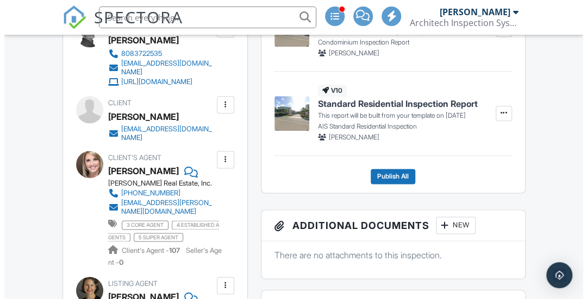
scroll to position [492, 0]
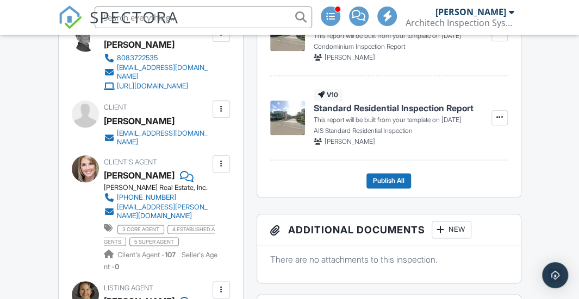
click at [222, 115] on div at bounding box center [221, 109] width 11 height 11
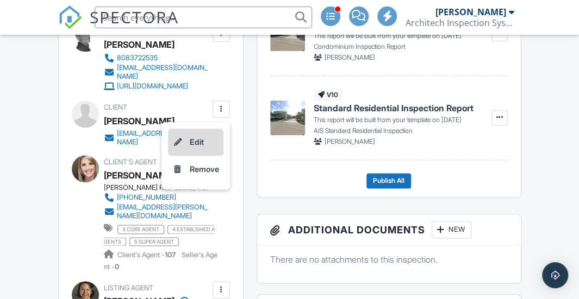
click at [202, 156] on li "Edit" at bounding box center [195, 142] width 55 height 27
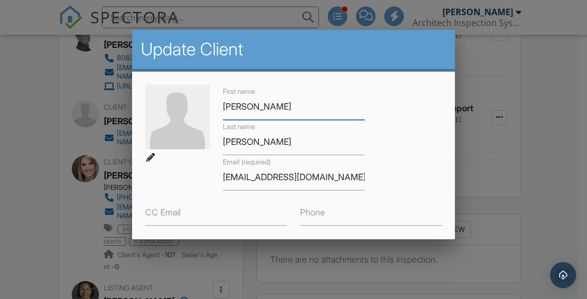
paste input "[PERSON_NAME] & [PERSON_NAME]"
click at [290, 105] on input "[PERSON_NAME] & [PERSON_NAME]" at bounding box center [294, 106] width 142 height 27
type input "[PERSON_NAME] & [PERSON_NAME]"
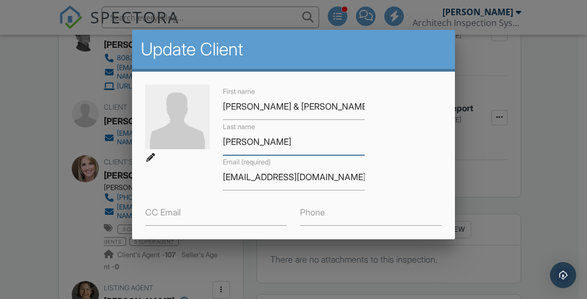
click at [239, 146] on input "Molly" at bounding box center [294, 142] width 142 height 27
paste input "[PERSON_NAME]"
type input "[PERSON_NAME]"
drag, startPoint x: 221, startPoint y: 179, endPoint x: 392, endPoint y: 197, distance: 171.6
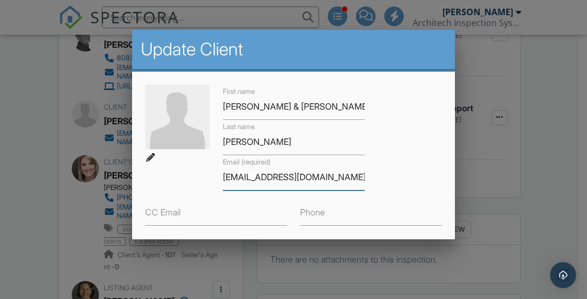
click at [392, 197] on div "First name Gina & Steve Last name Oliver Email (required) required_to_confirm@a…" at bounding box center [294, 178] width 310 height 186
paste input "olivertdy@gmail"
type input "[EMAIL_ADDRESS][DOMAIN_NAME]"
click at [188, 217] on input "CC Email" at bounding box center [216, 212] width 142 height 27
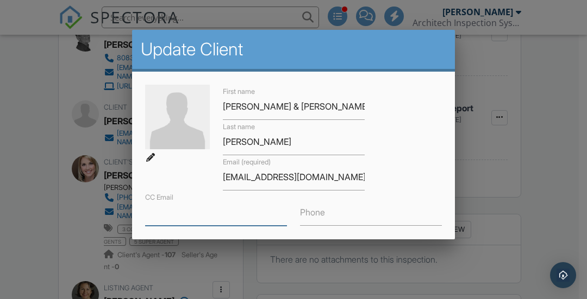
paste input "[EMAIL_ADDRESS][DOMAIN_NAME]"
type input "[EMAIL_ADDRESS][DOMAIN_NAME]"
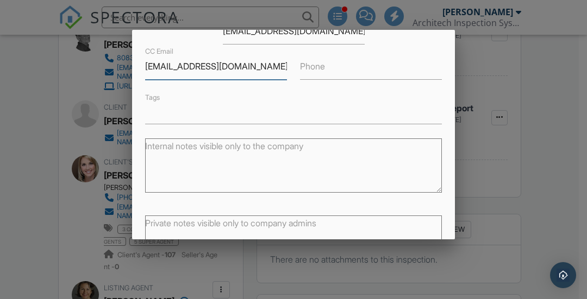
scroll to position [224, 0]
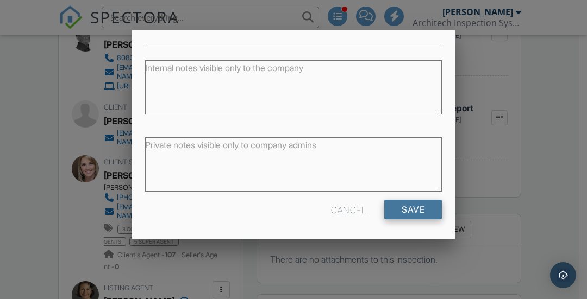
click at [395, 208] on input "Save" at bounding box center [413, 210] width 58 height 20
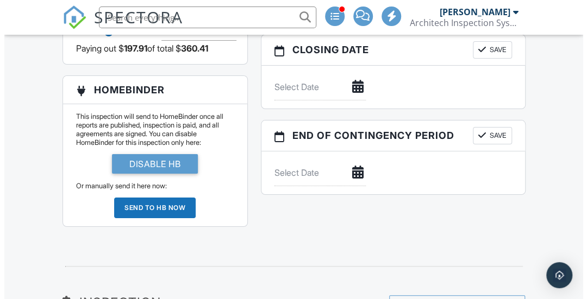
scroll to position [1857, 0]
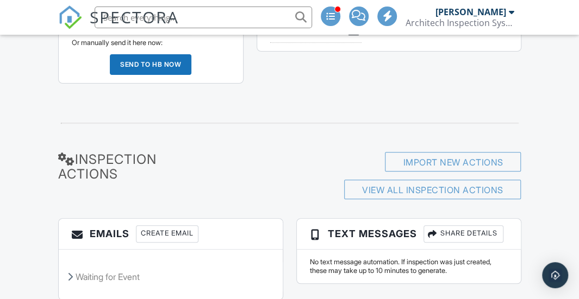
click at [178, 226] on div "Create Email" at bounding box center [167, 234] width 63 height 17
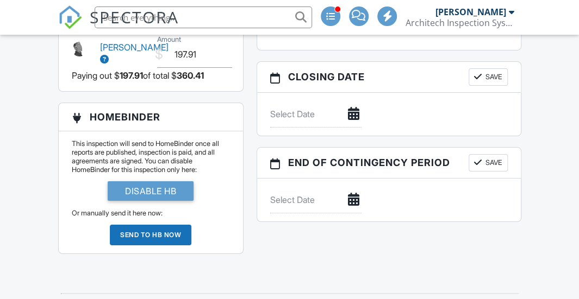
scroll to position [1857, 0]
